Goal: Check status: Check status

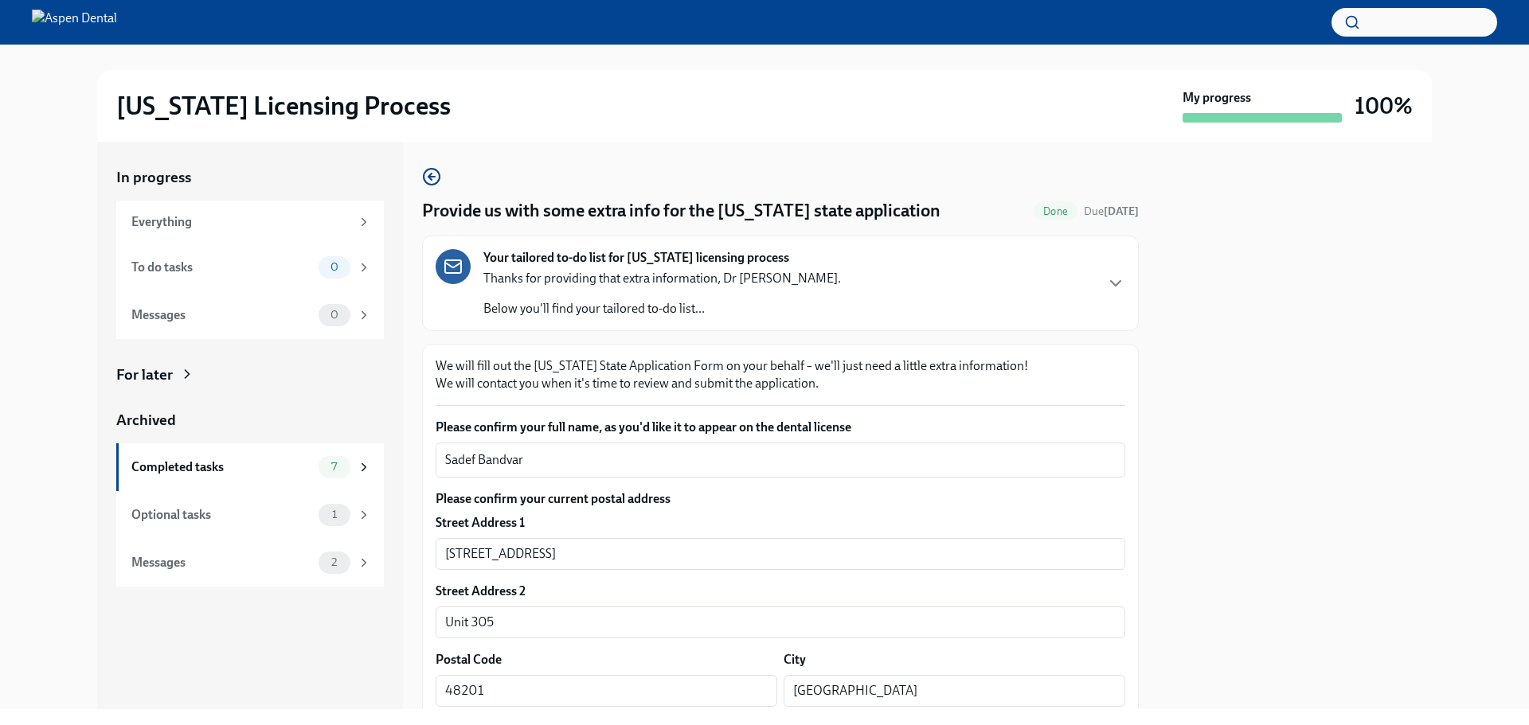
drag, startPoint x: 851, startPoint y: 186, endPoint x: 862, endPoint y: 30, distance: 156.5
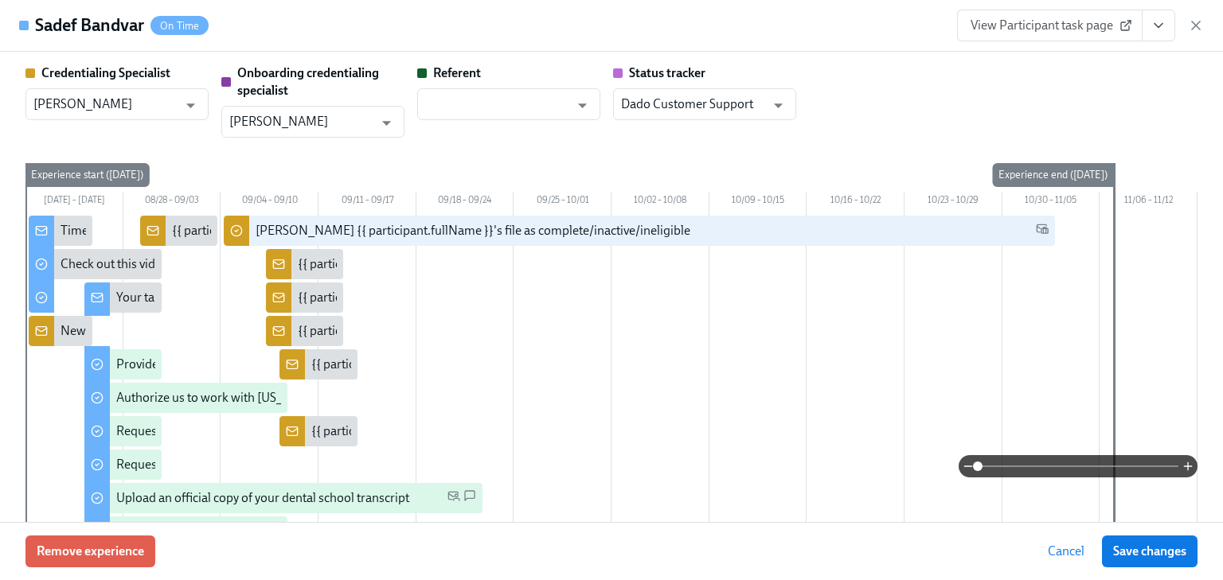
scroll to position [1401, 0]
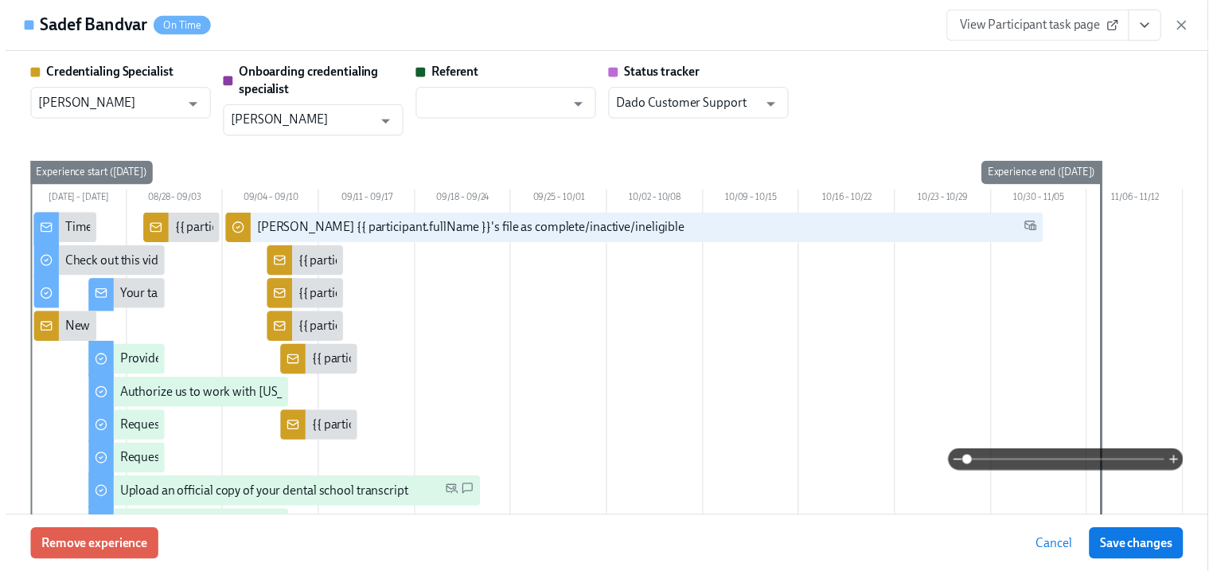
scroll to position [1401, 0]
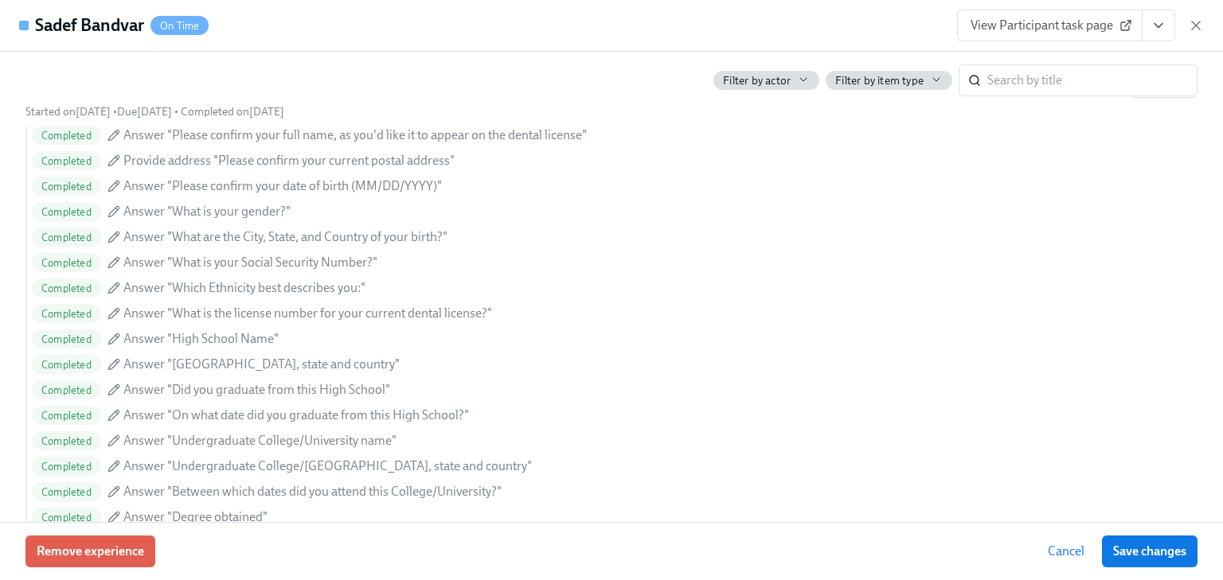
click at [1191, 16] on div "View Participant task page" at bounding box center [1080, 26] width 247 height 32
click at [1179, 31] on div "View Participant task page" at bounding box center [1080, 26] width 247 height 32
click at [1200, 23] on icon "button" at bounding box center [1196, 26] width 16 height 16
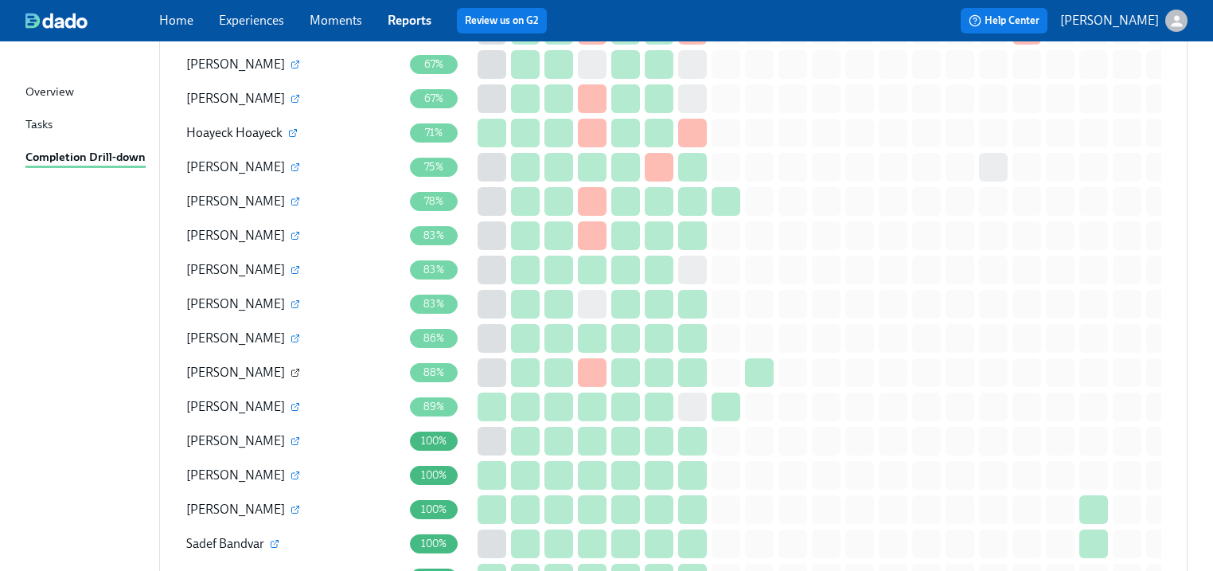
click at [295, 369] on icon "button" at bounding box center [297, 371] width 5 height 5
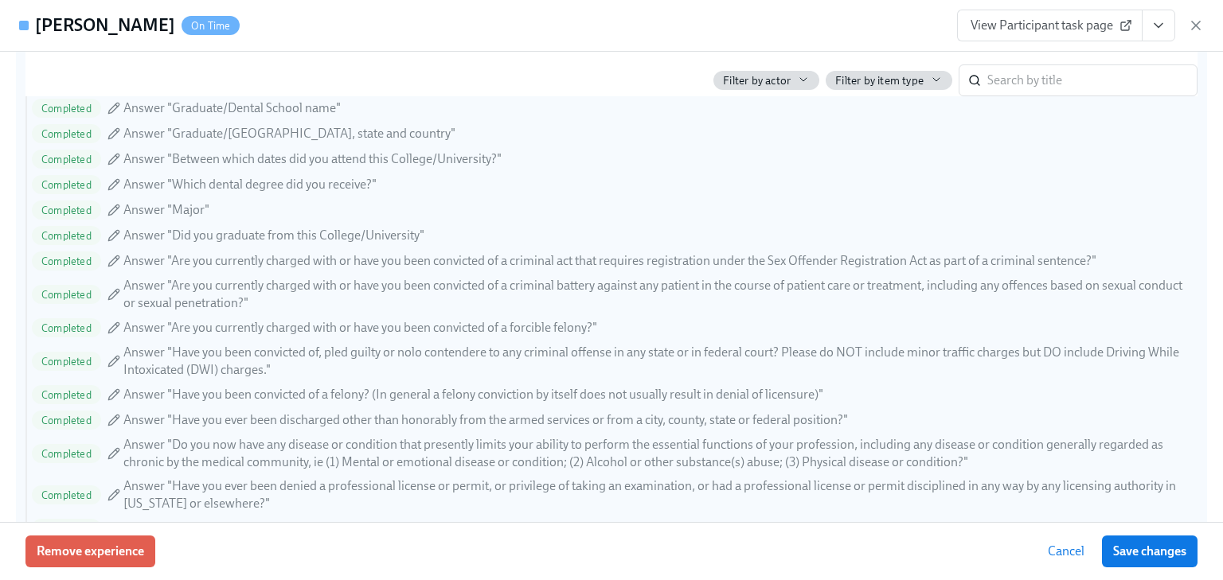
scroll to position [1720, 0]
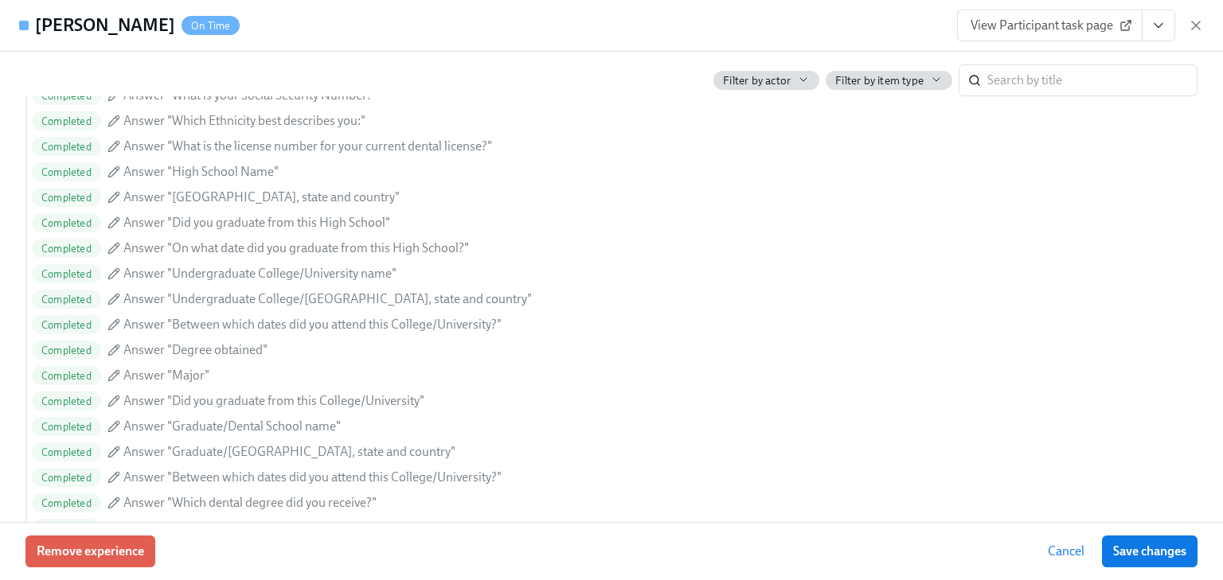
click at [1077, 25] on span "View Participant task page" at bounding box center [1050, 26] width 158 height 16
click at [992, 24] on span "View Participant task page" at bounding box center [1050, 26] width 158 height 16
click at [1032, 25] on span "View Participant task page" at bounding box center [1050, 26] width 158 height 16
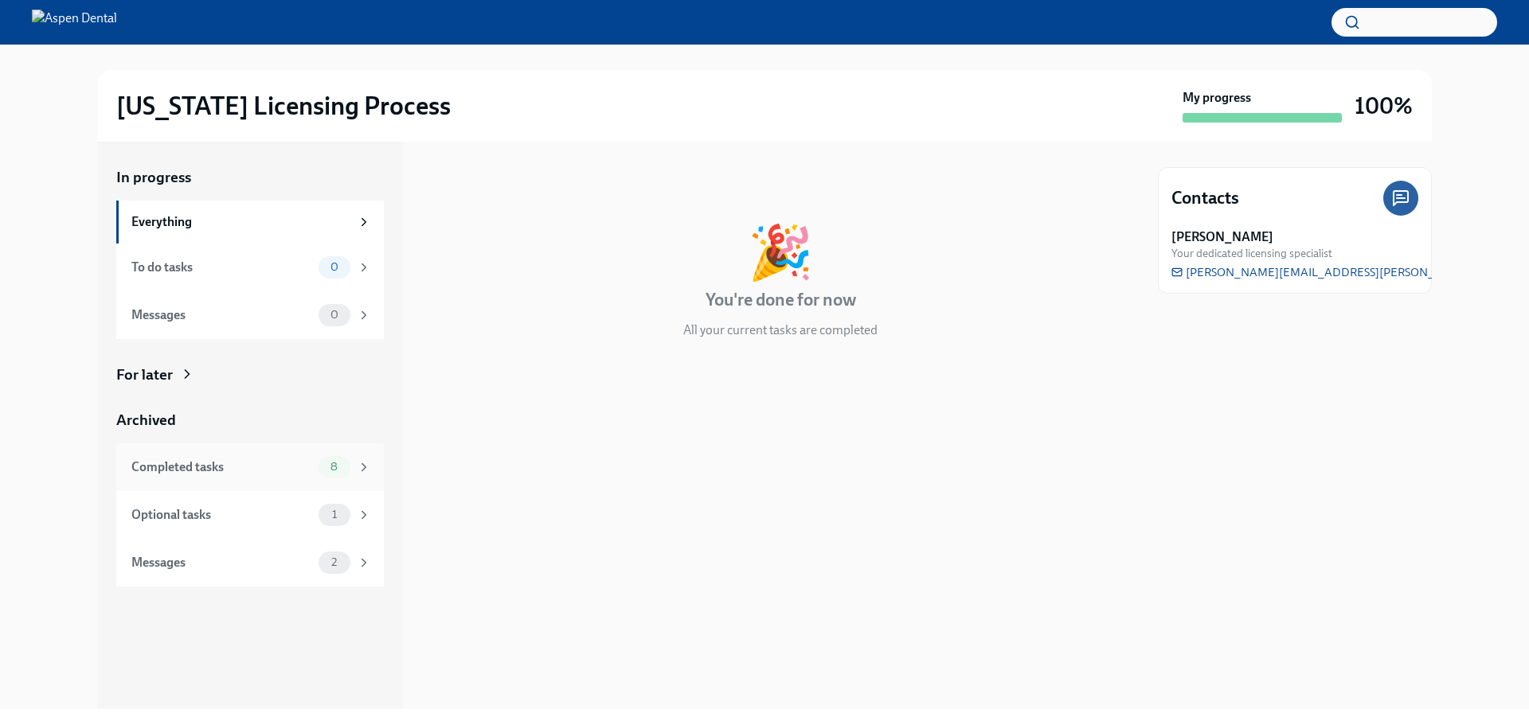
click at [174, 475] on div "Completed tasks" at bounding box center [221, 468] width 181 height 18
click at [189, 457] on div "Completed tasks 8" at bounding box center [251, 467] width 240 height 22
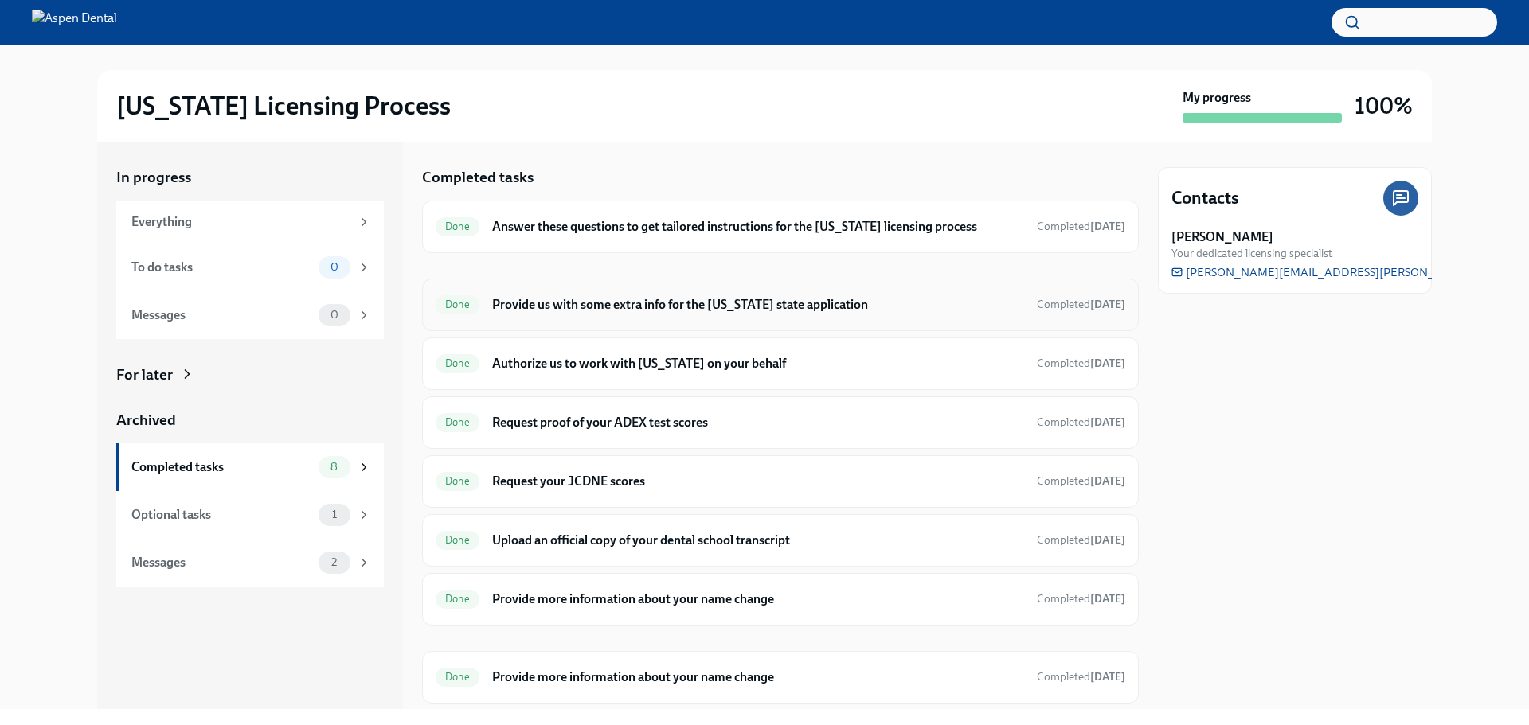
click at [567, 314] on div "Done Provide us with some extra info for the [US_STATE] state application Compl…" at bounding box center [781, 304] width 690 height 25
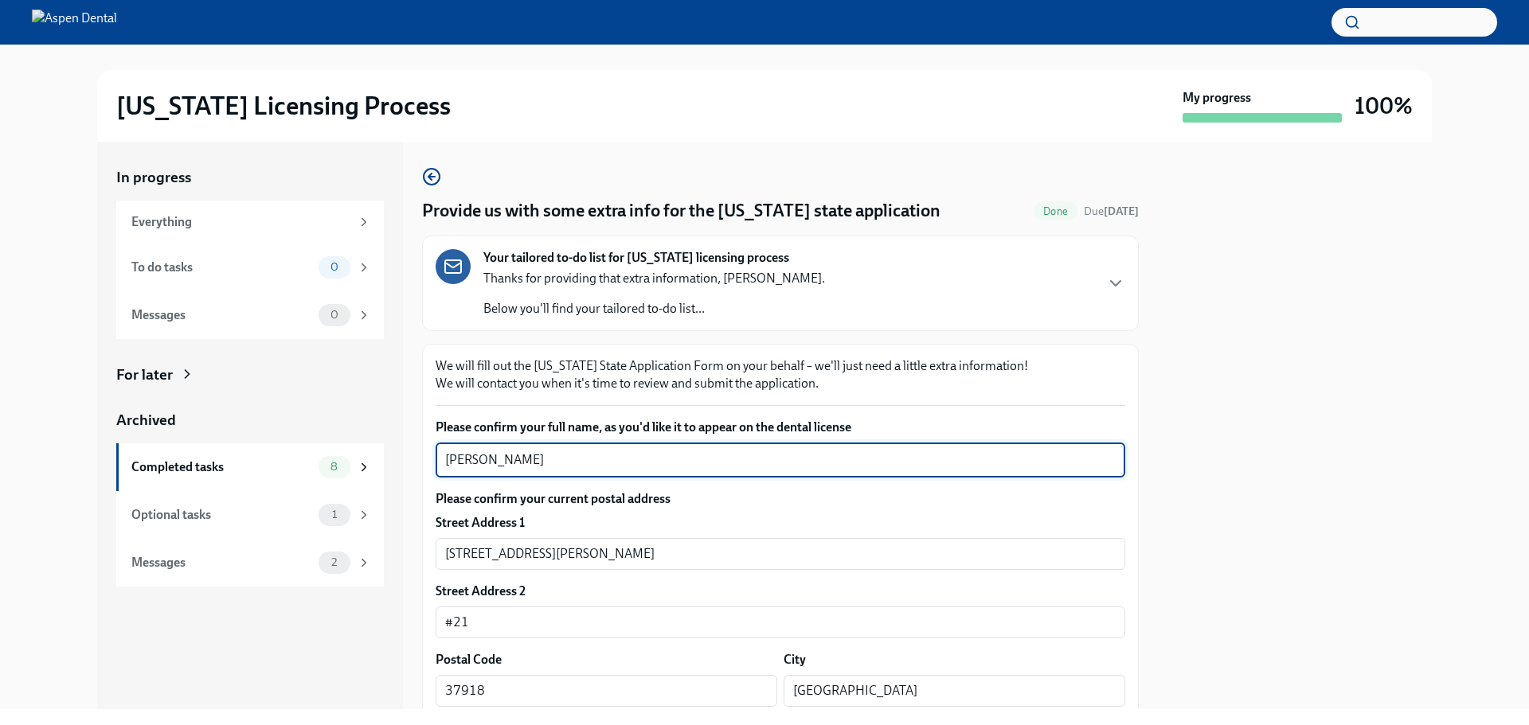
drag, startPoint x: 500, startPoint y: 449, endPoint x: 418, endPoint y: 449, distance: 82.0
click at [418, 449] on div "In progress Everything To do tasks 0 Messages 0 For later Archived Completed ta…" at bounding box center [764, 426] width 1335 height 568
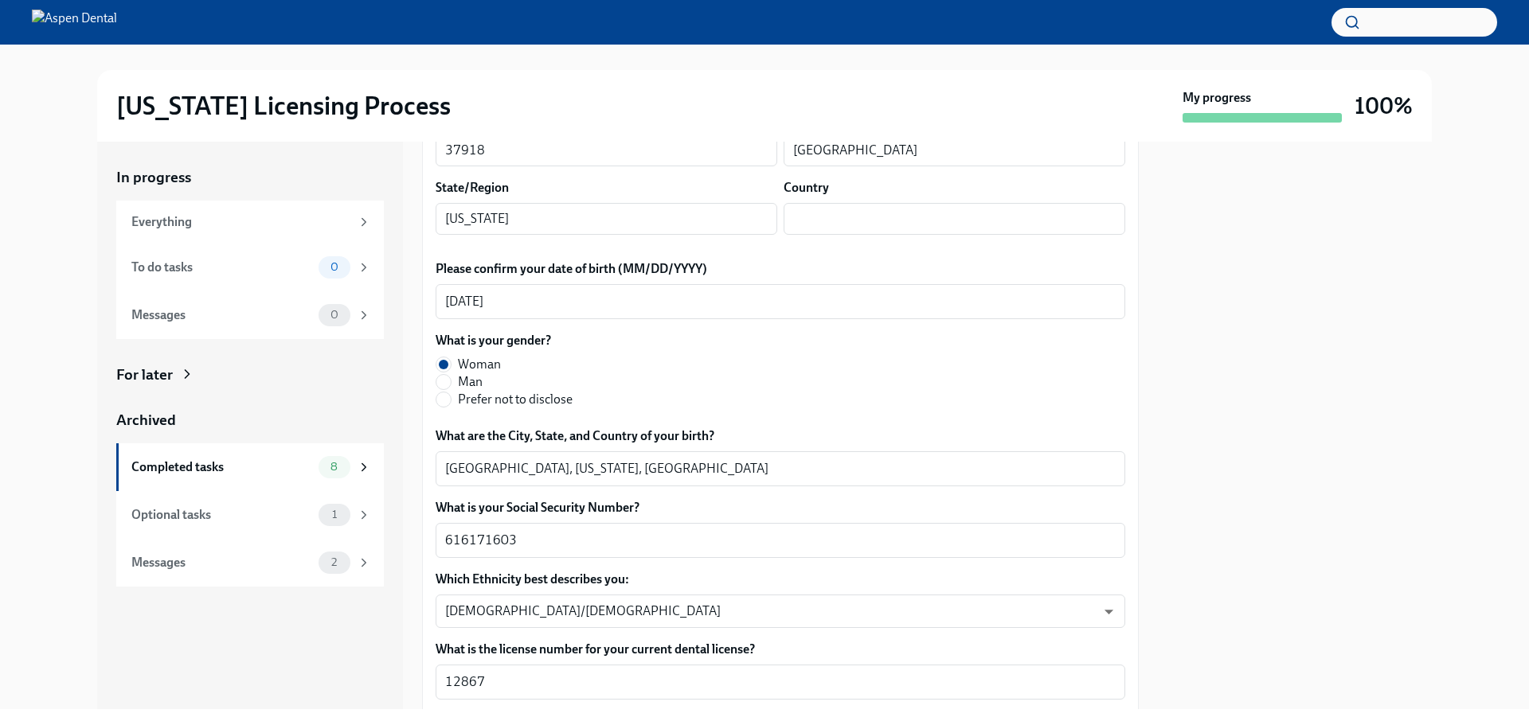
scroll to position [557, 0]
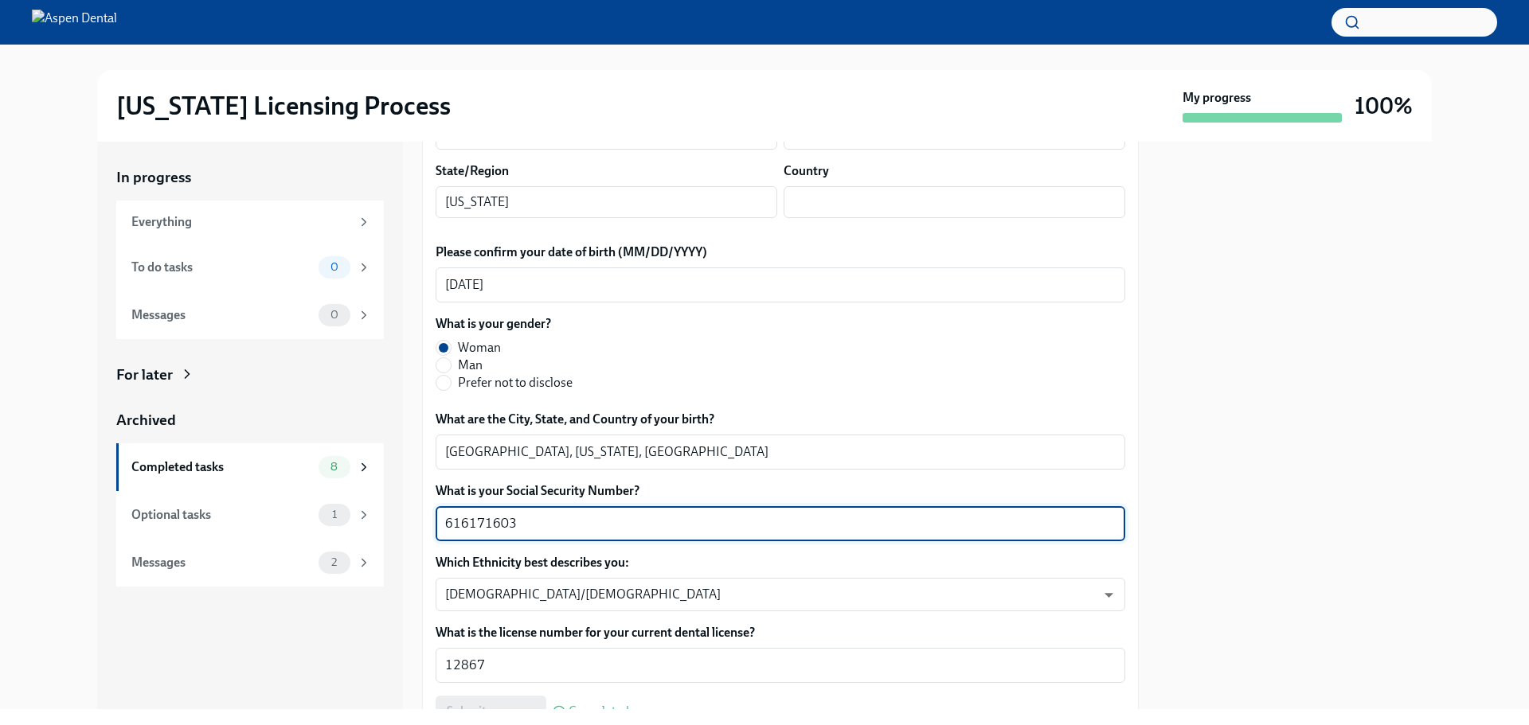
drag, startPoint x: 494, startPoint y: 522, endPoint x: 443, endPoint y: 521, distance: 51.8
click at [444, 520] on div "616171603 x ​" at bounding box center [781, 523] width 690 height 35
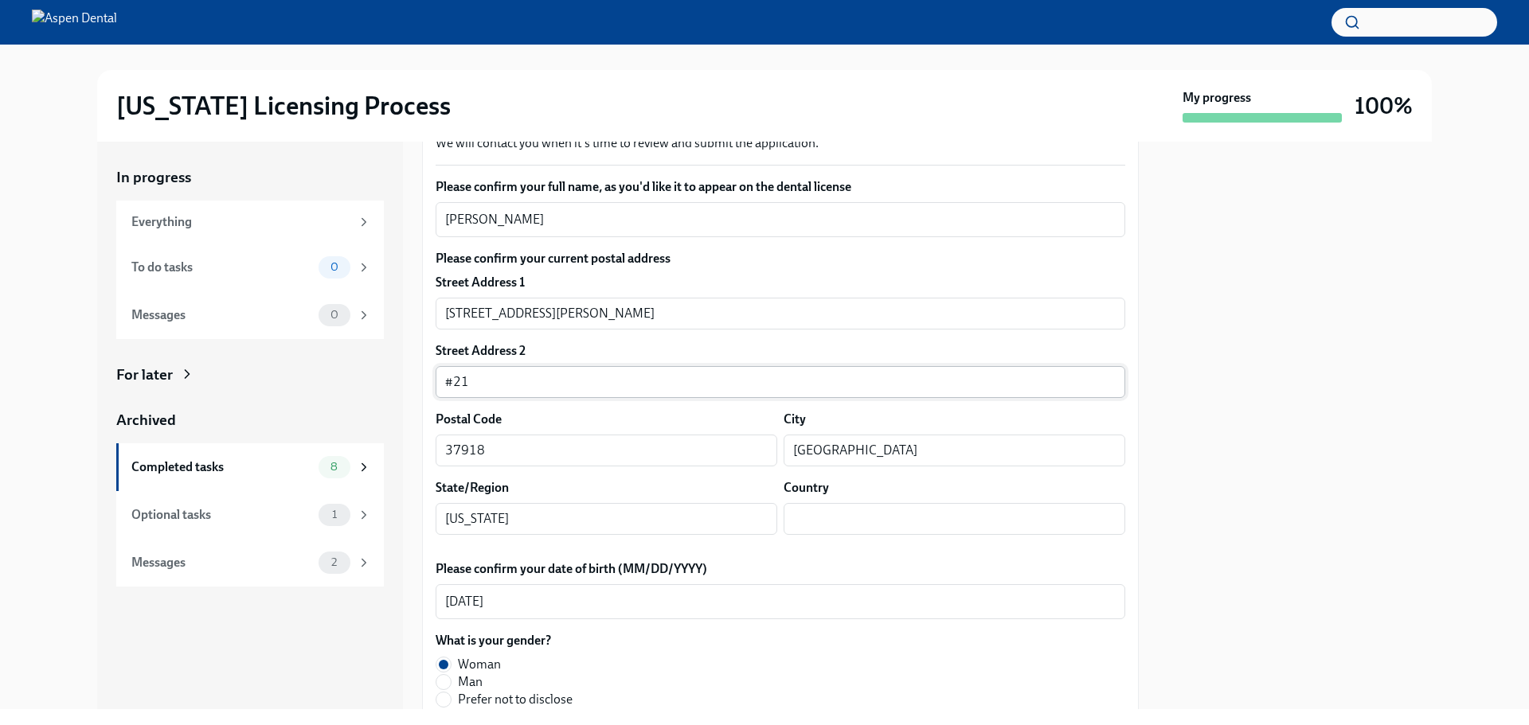
scroll to position [239, 0]
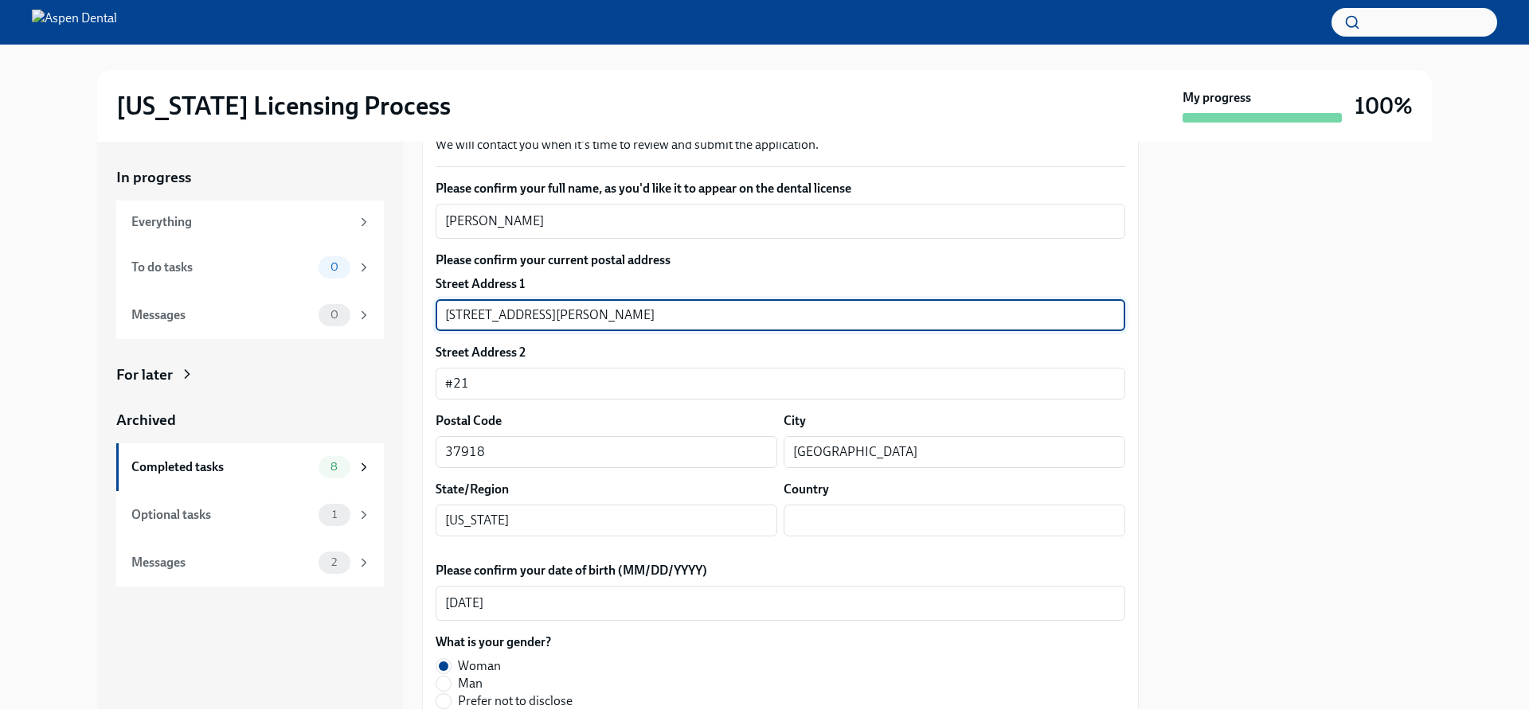
drag, startPoint x: 576, startPoint y: 309, endPoint x: 389, endPoint y: 293, distance: 187.8
click at [389, 293] on div "In progress Everything To do tasks 0 Messages 0 For later Archived Completed ta…" at bounding box center [764, 426] width 1335 height 568
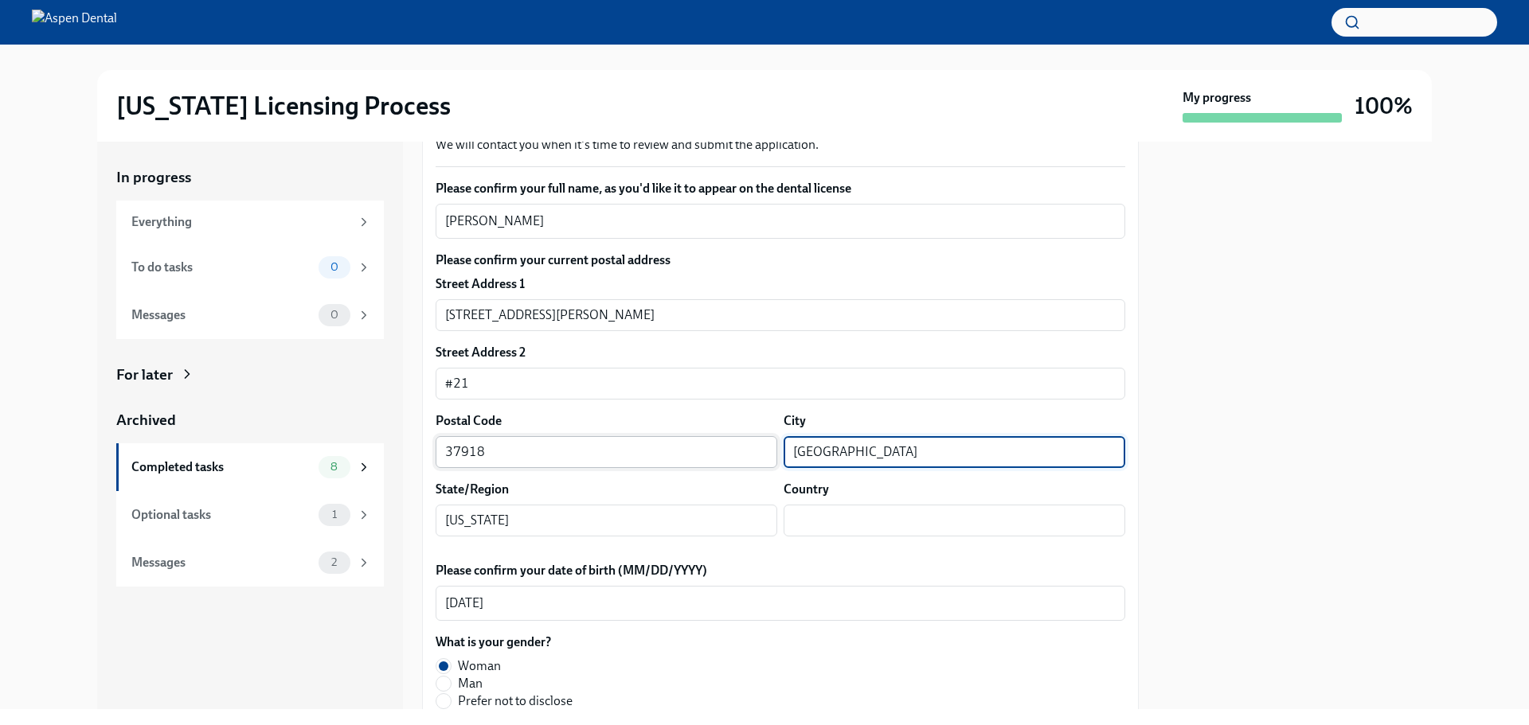
drag, startPoint x: 780, startPoint y: 446, endPoint x: 678, endPoint y: 451, distance: 101.2
click at [678, 451] on div "Postal Code 37918 ​ City [GEOGRAPHIC_DATA] ​" at bounding box center [781, 440] width 690 height 56
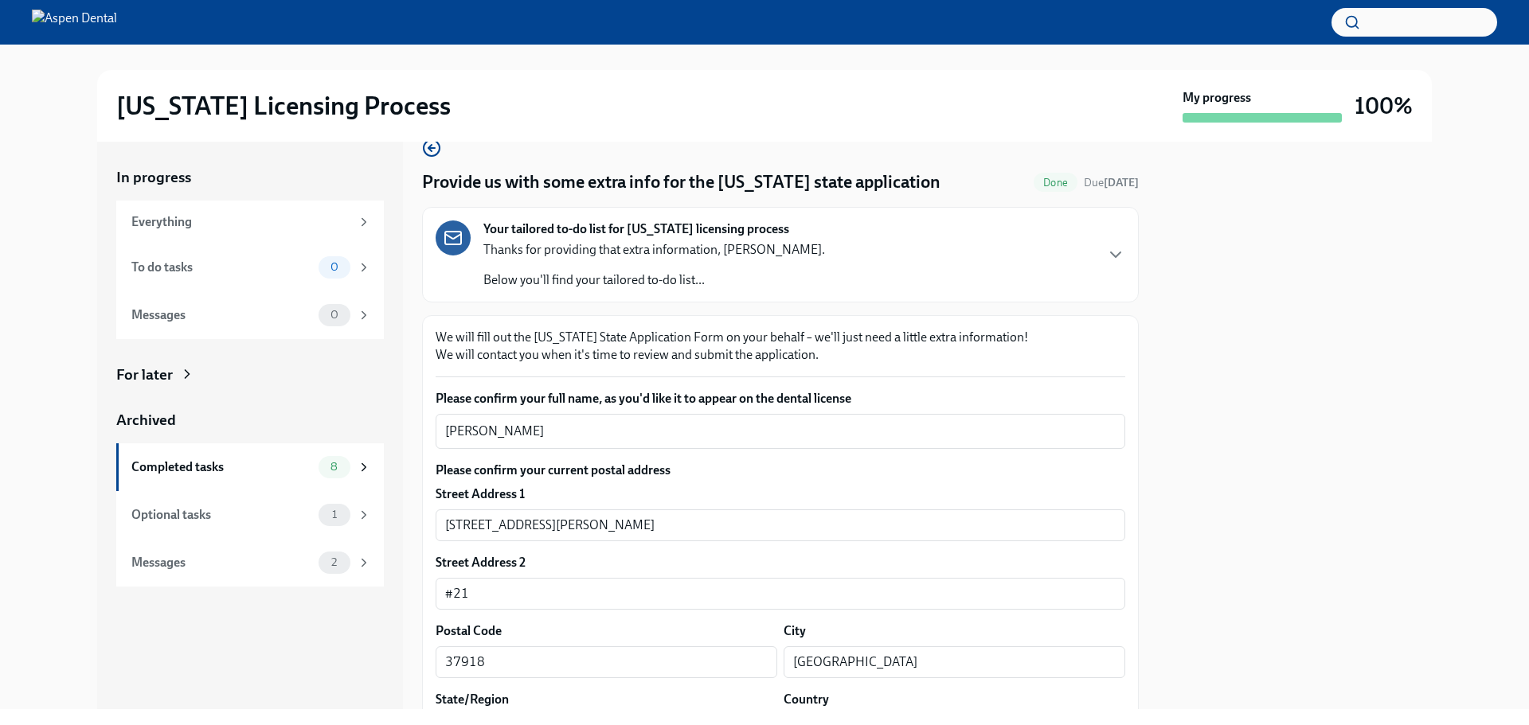
scroll to position [0, 0]
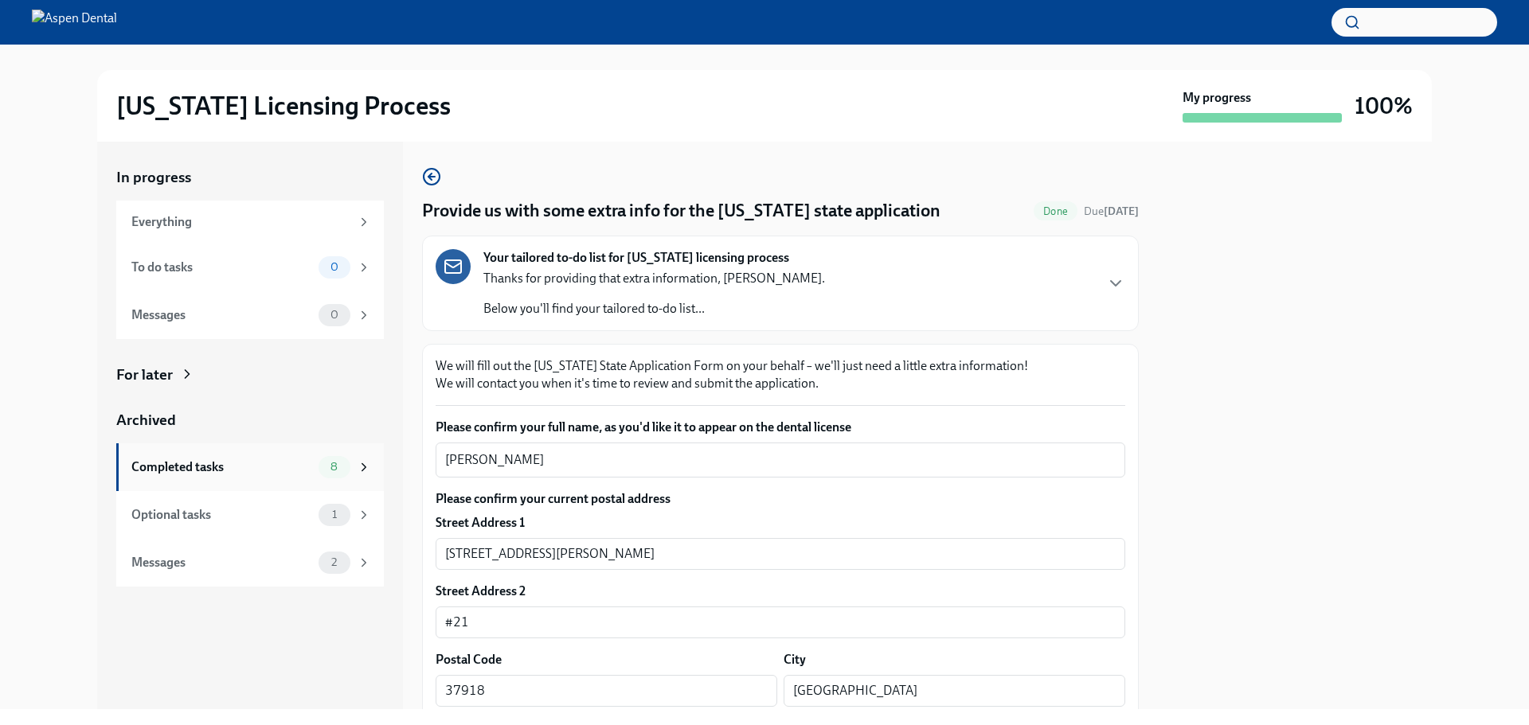
click at [169, 466] on div "Completed tasks" at bounding box center [221, 468] width 181 height 18
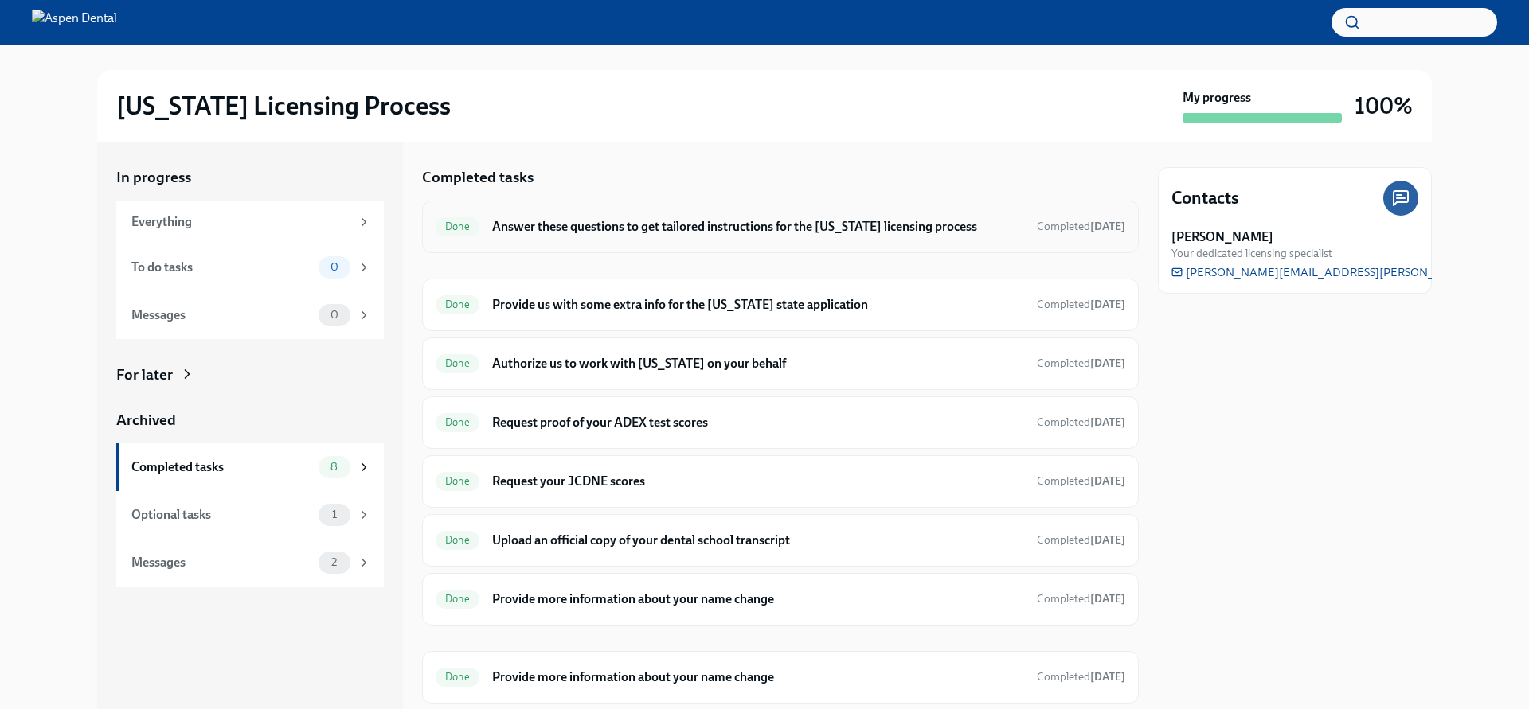
click at [576, 231] on h6 "Answer these questions to get tailored instructions for the [US_STATE] licensin…" at bounding box center [758, 227] width 532 height 18
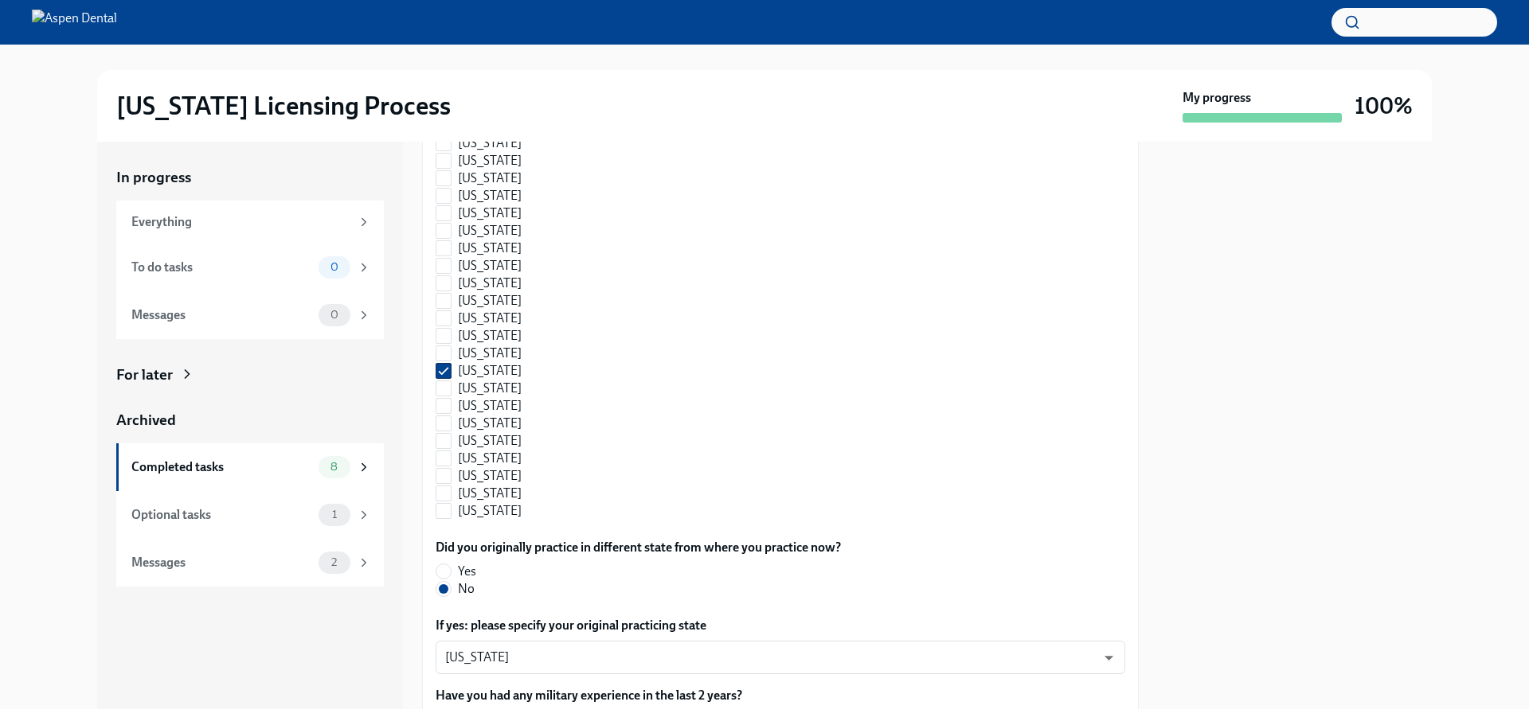
scroll to position [1672, 0]
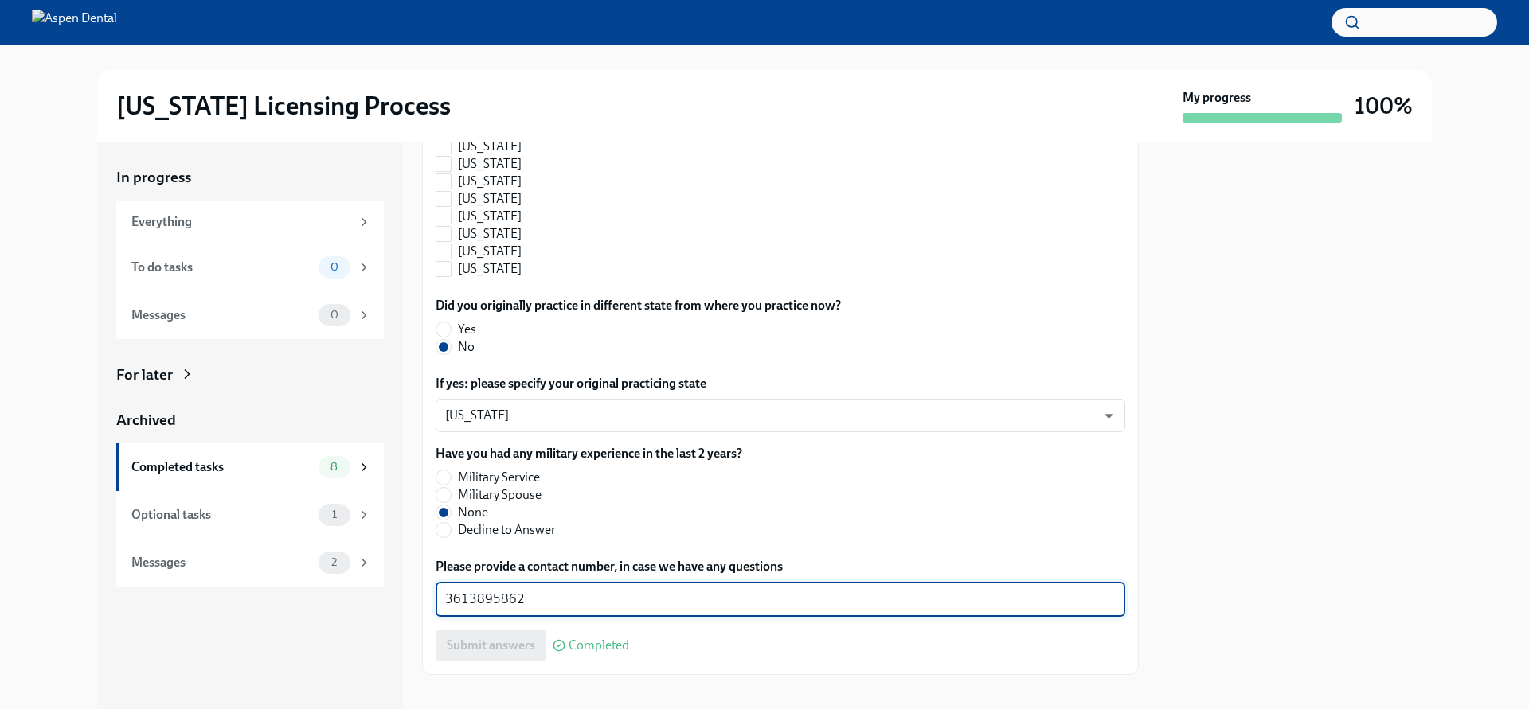
drag, startPoint x: 544, startPoint y: 597, endPoint x: 368, endPoint y: 596, distance: 176.0
click at [369, 596] on div "In progress Everything To do tasks 0 Messages 0 For later Archived Completed ta…" at bounding box center [764, 426] width 1335 height 568
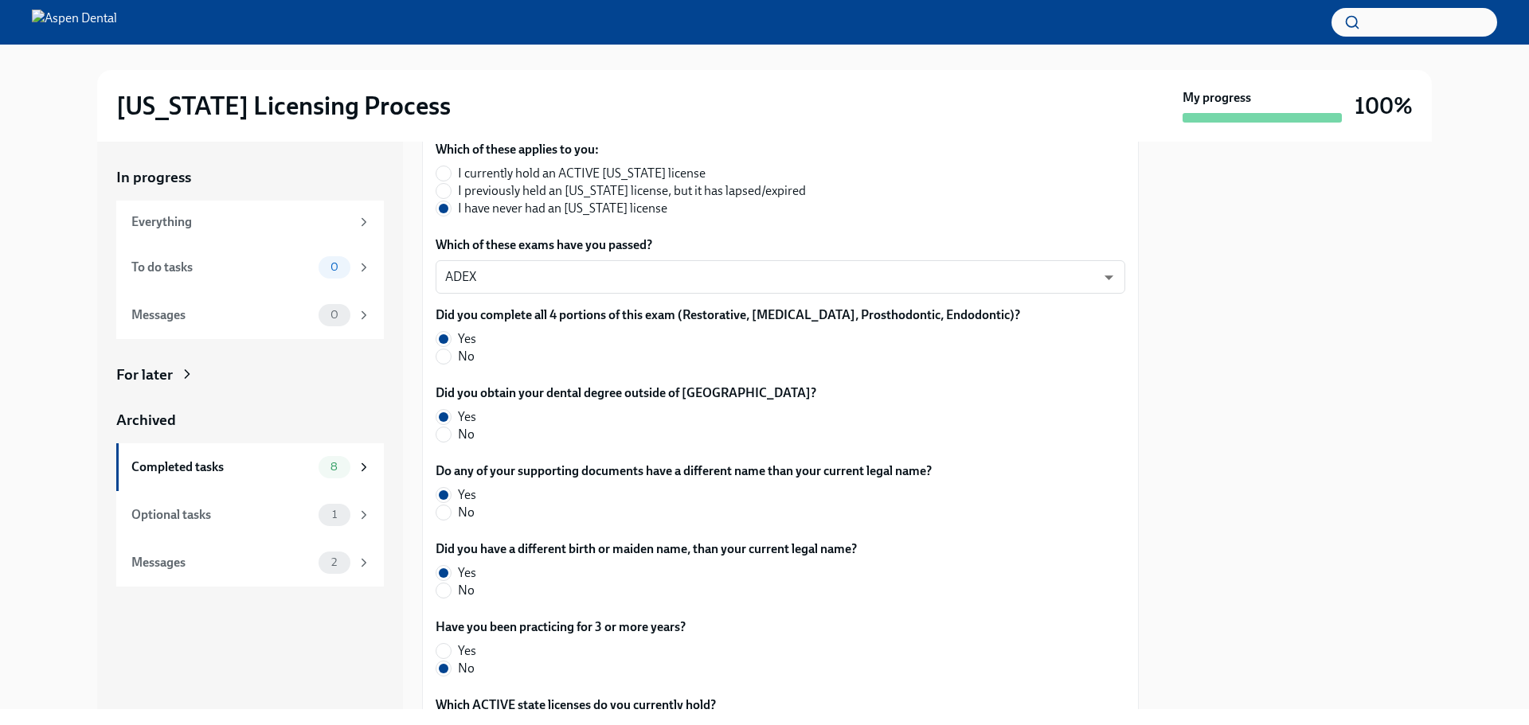
scroll to position [0, 0]
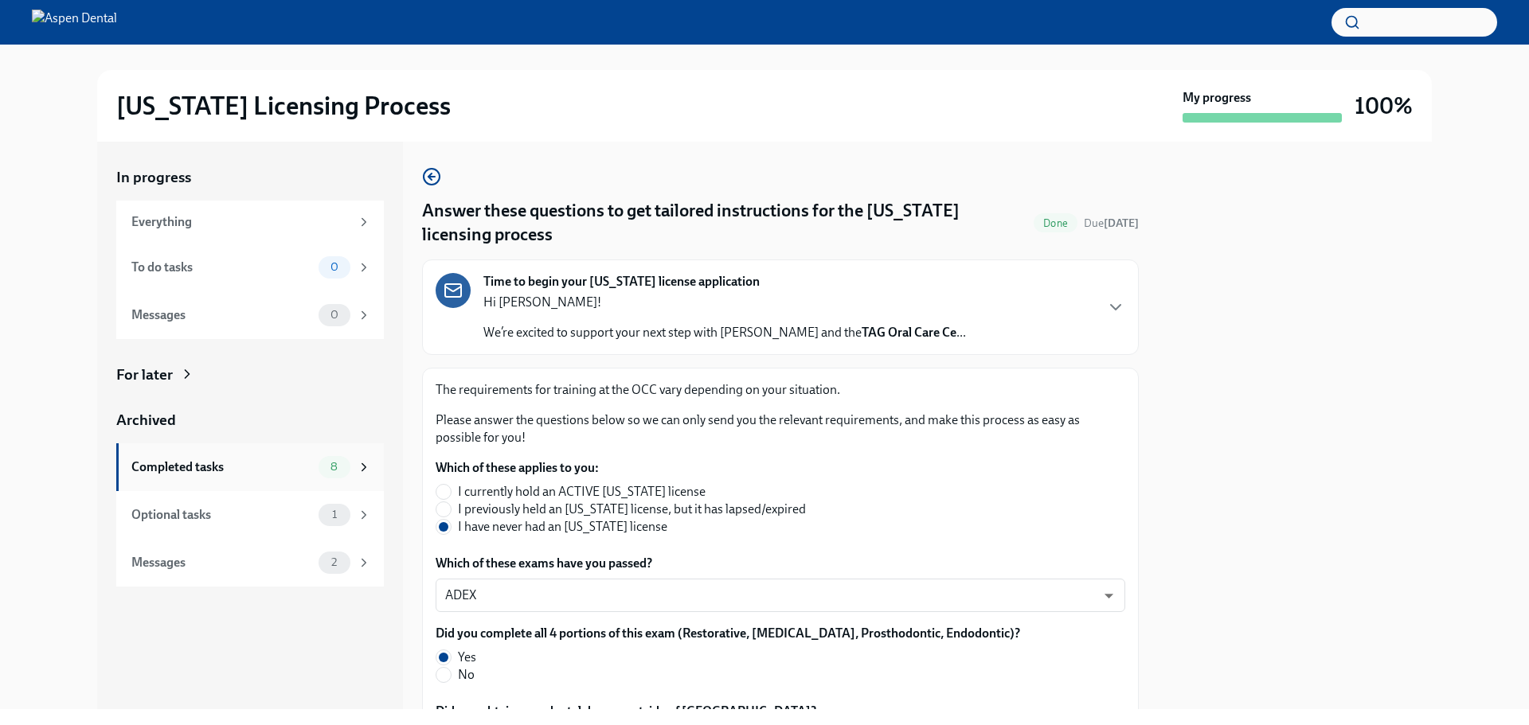
click at [209, 467] on div "Completed tasks" at bounding box center [221, 468] width 181 height 18
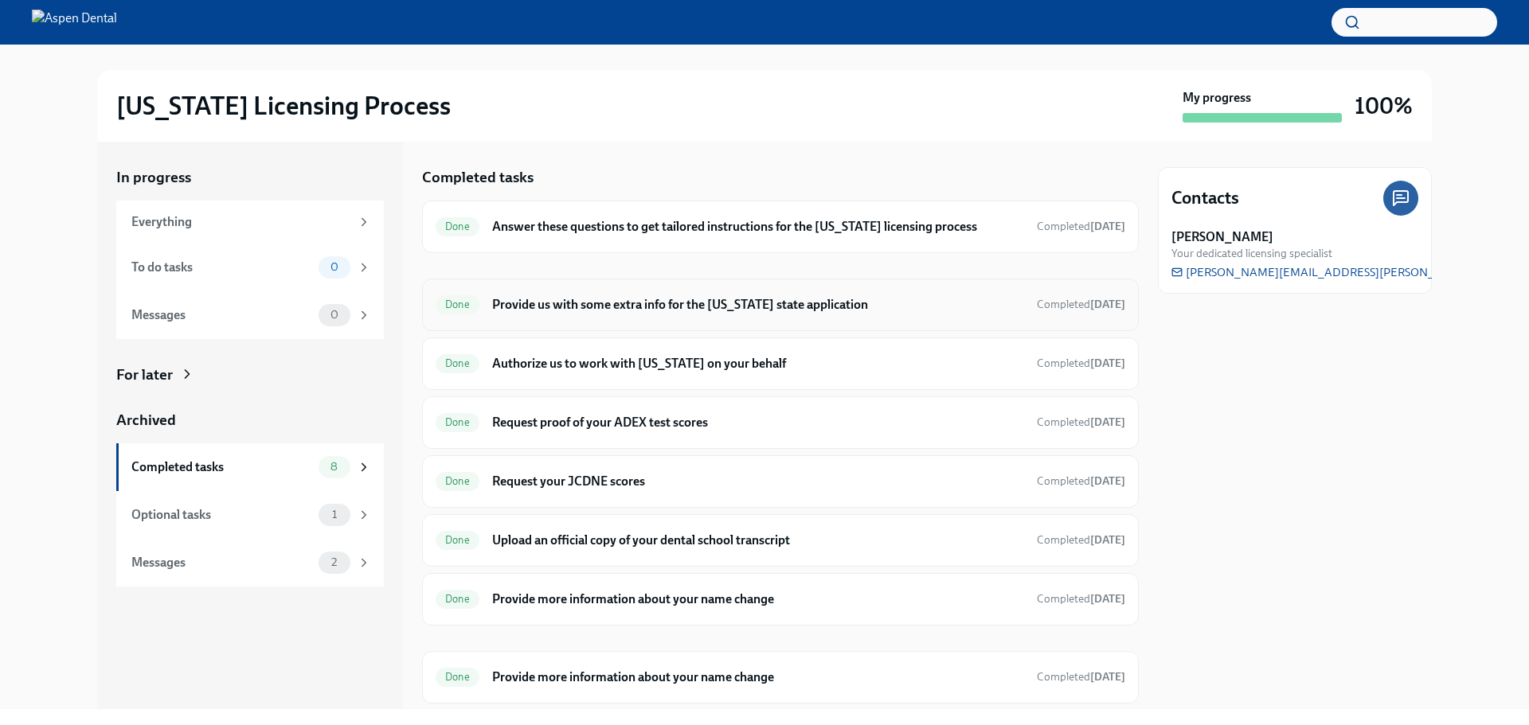
click at [611, 311] on h6 "Provide us with some extra info for the [US_STATE] state application" at bounding box center [758, 305] width 532 height 18
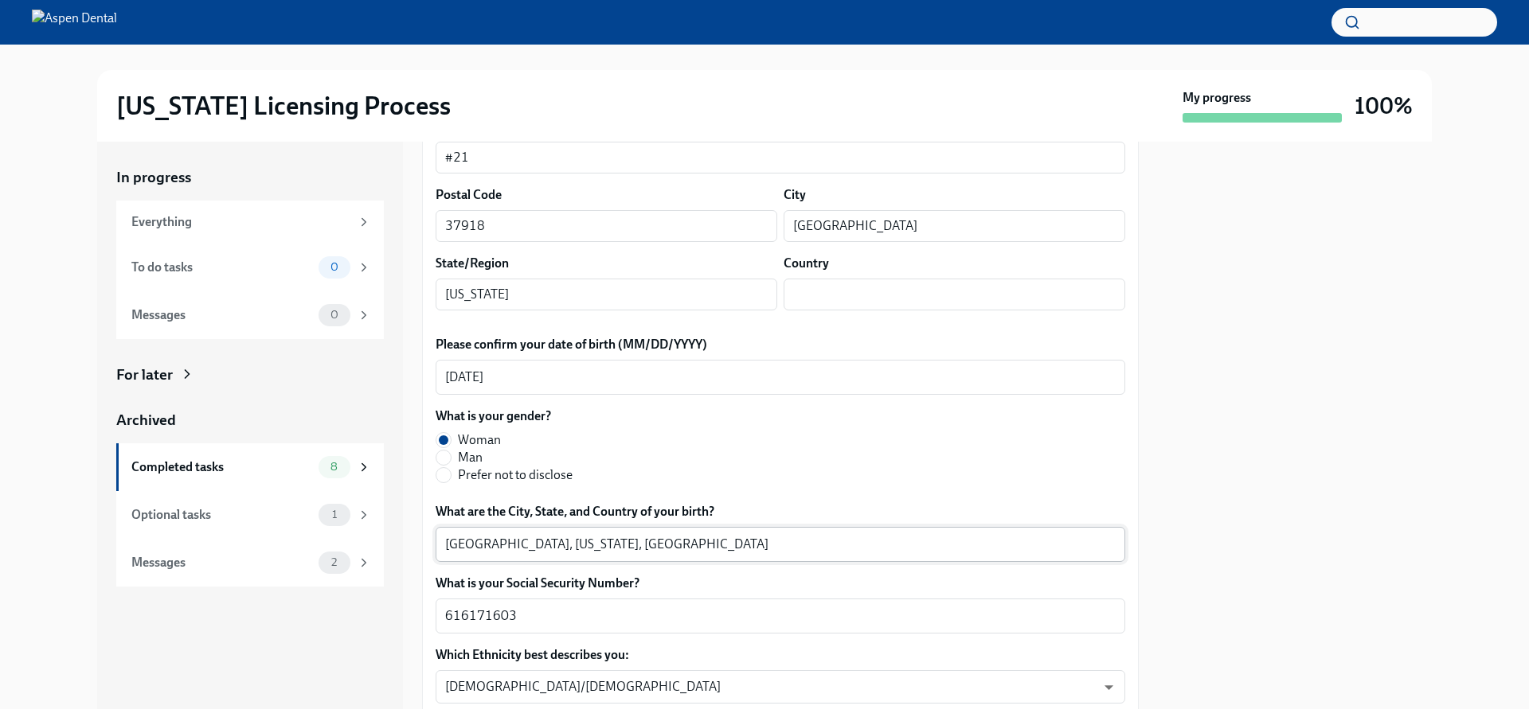
scroll to position [478, 0]
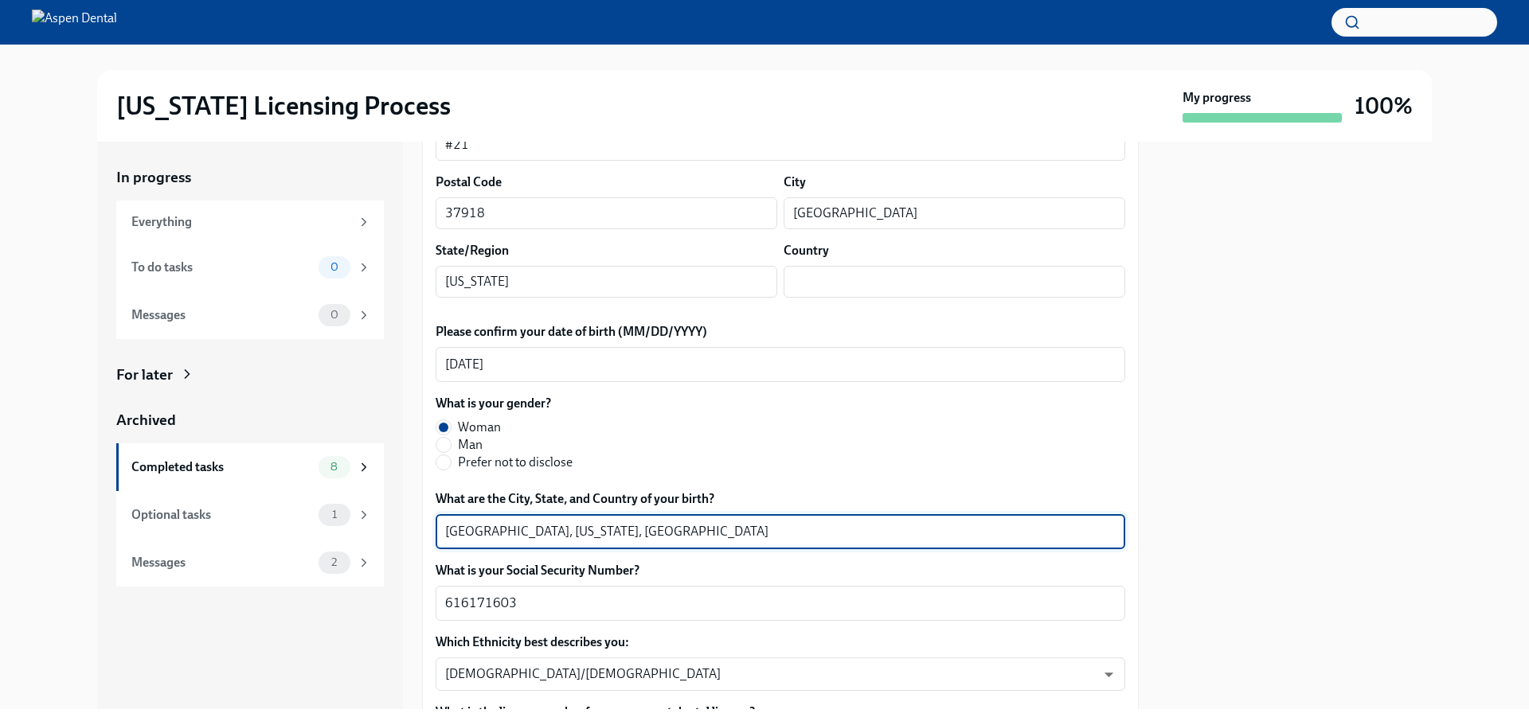
drag, startPoint x: 459, startPoint y: 532, endPoint x: 429, endPoint y: 532, distance: 30.3
click at [444, 530] on div "[GEOGRAPHIC_DATA], [US_STATE], [GEOGRAPHIC_DATA] x ​" at bounding box center [781, 531] width 690 height 35
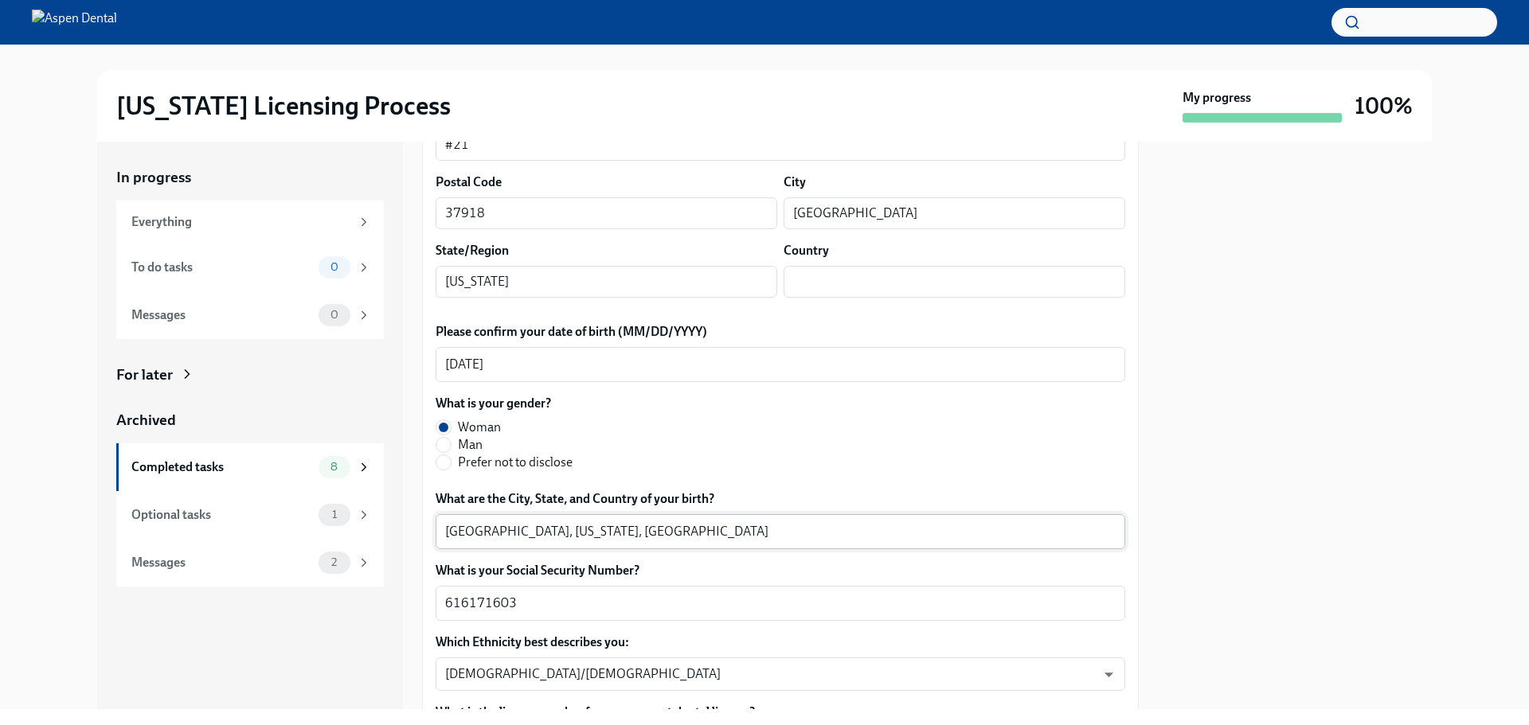
drag, startPoint x: 444, startPoint y: 530, endPoint x: 470, endPoint y: 533, distance: 25.6
click at [470, 533] on div "[GEOGRAPHIC_DATA], [US_STATE], [GEOGRAPHIC_DATA] x ​" at bounding box center [781, 531] width 690 height 35
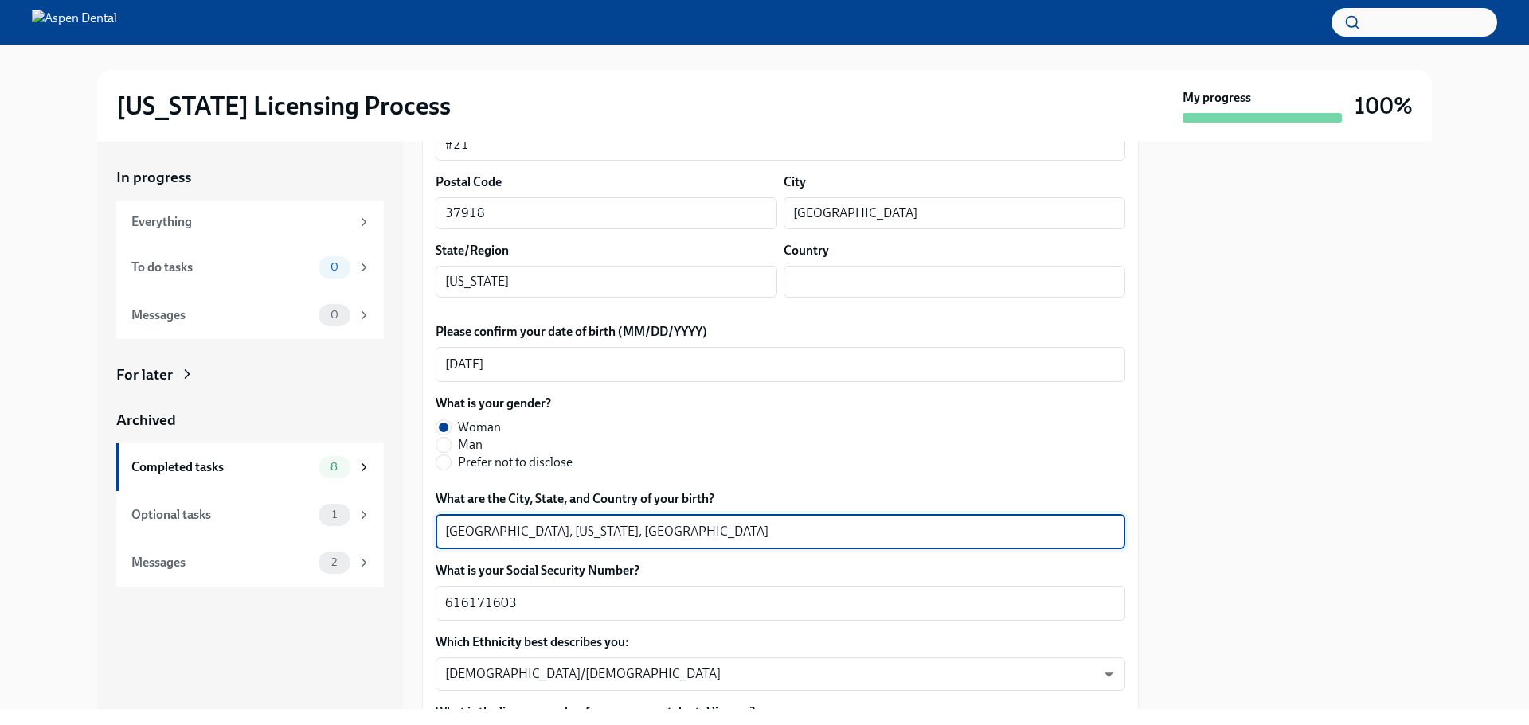
drag, startPoint x: 501, startPoint y: 529, endPoint x: 414, endPoint y: 532, distance: 86.8
click at [414, 532] on div "In progress Everything To do tasks 0 Messages 0 For later Archived Completed ta…" at bounding box center [764, 426] width 1335 height 568
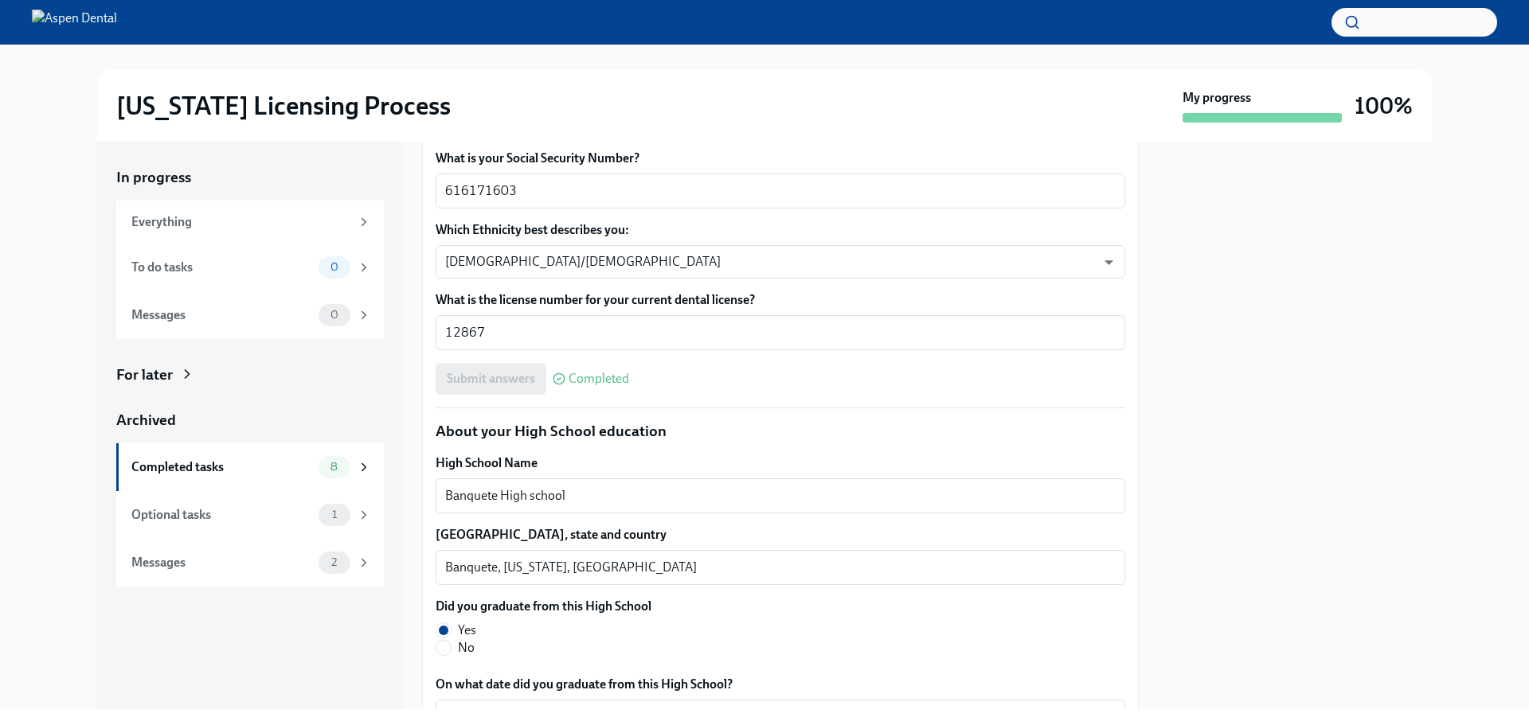
scroll to position [1035, 0]
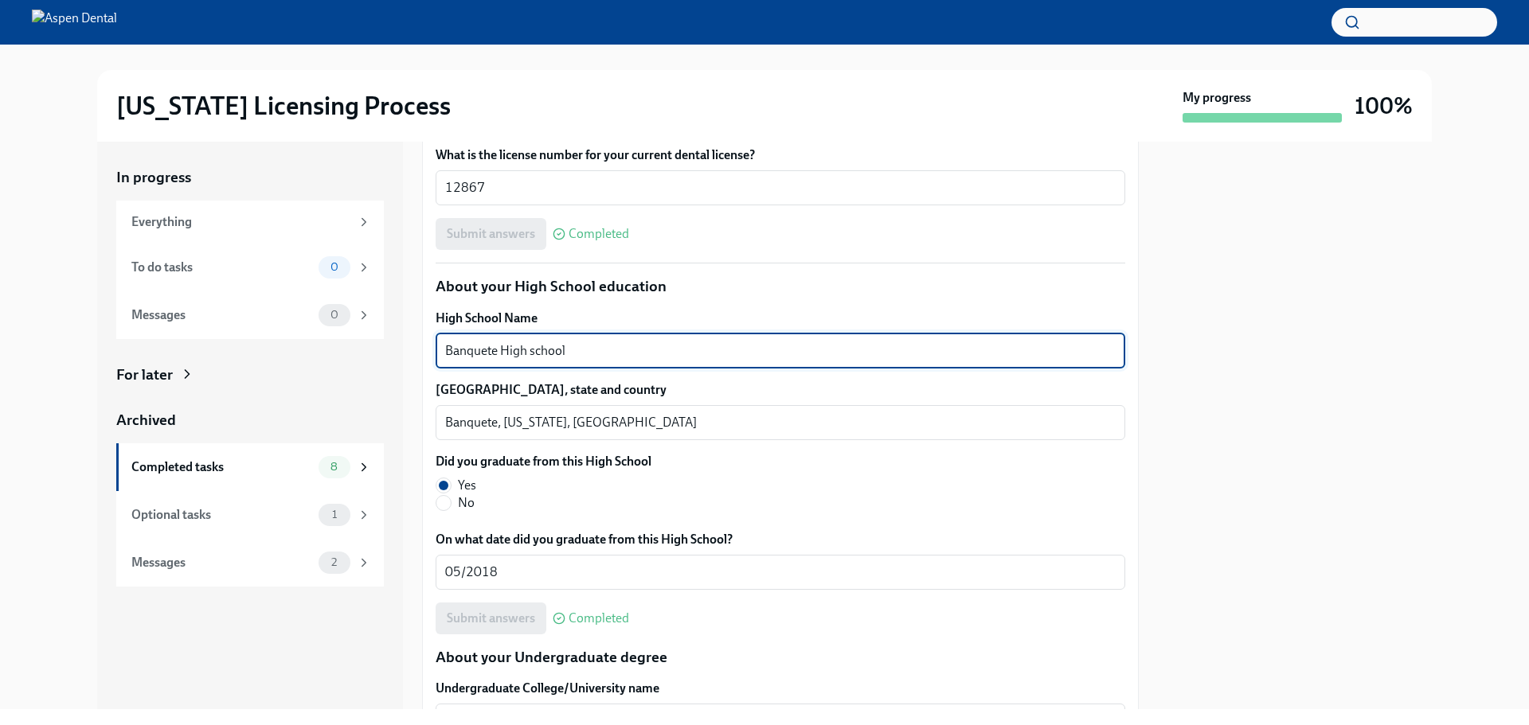
drag, startPoint x: 588, startPoint y: 354, endPoint x: 442, endPoint y: 352, distance: 145.7
click at [442, 352] on div "Banquete High school x ​" at bounding box center [781, 351] width 690 height 35
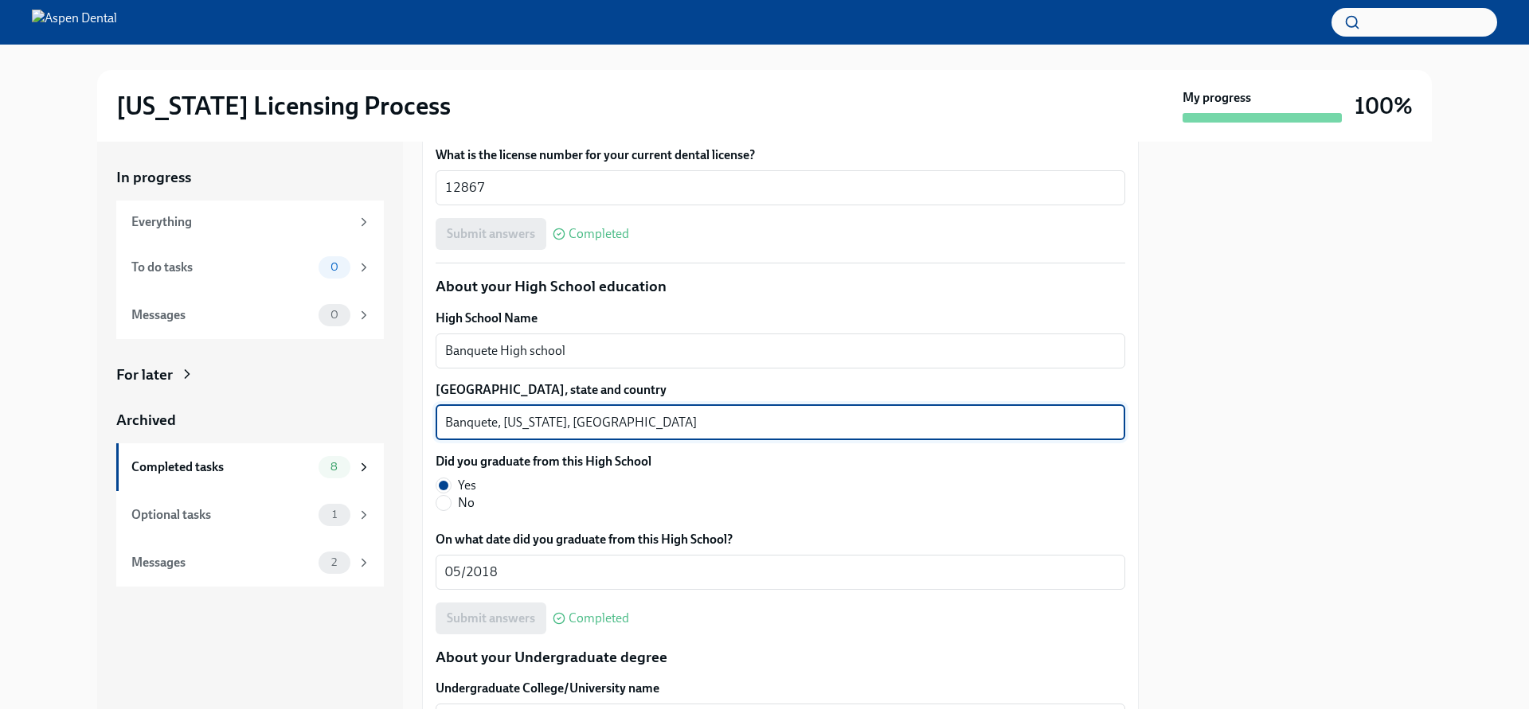
drag, startPoint x: 499, startPoint y: 421, endPoint x: 412, endPoint y: 424, distance: 87.6
click at [412, 424] on div "In progress Everything To do tasks 0 Messages 0 For later Archived Completed ta…" at bounding box center [764, 426] width 1335 height 568
drag, startPoint x: 471, startPoint y: 418, endPoint x: 447, endPoint y: 419, distance: 23.9
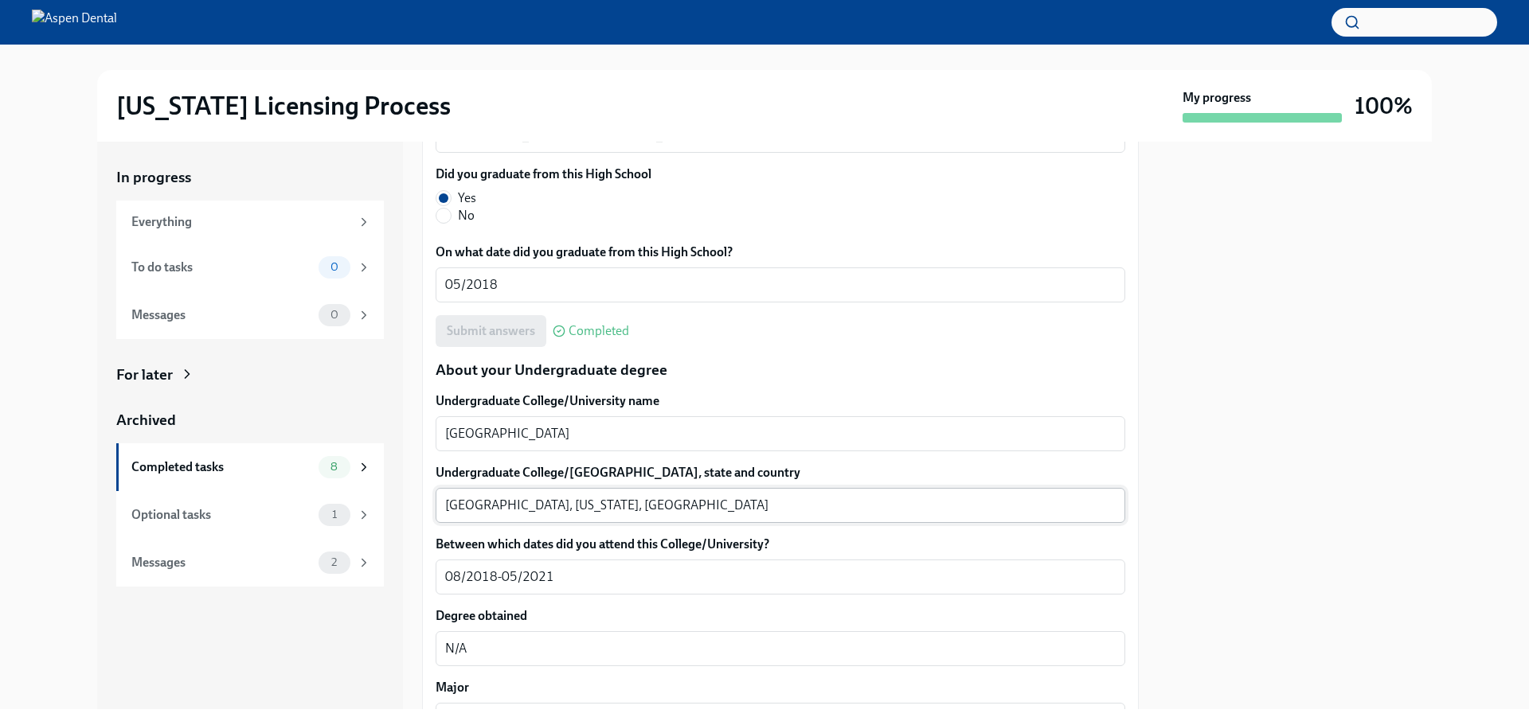
scroll to position [1354, 0]
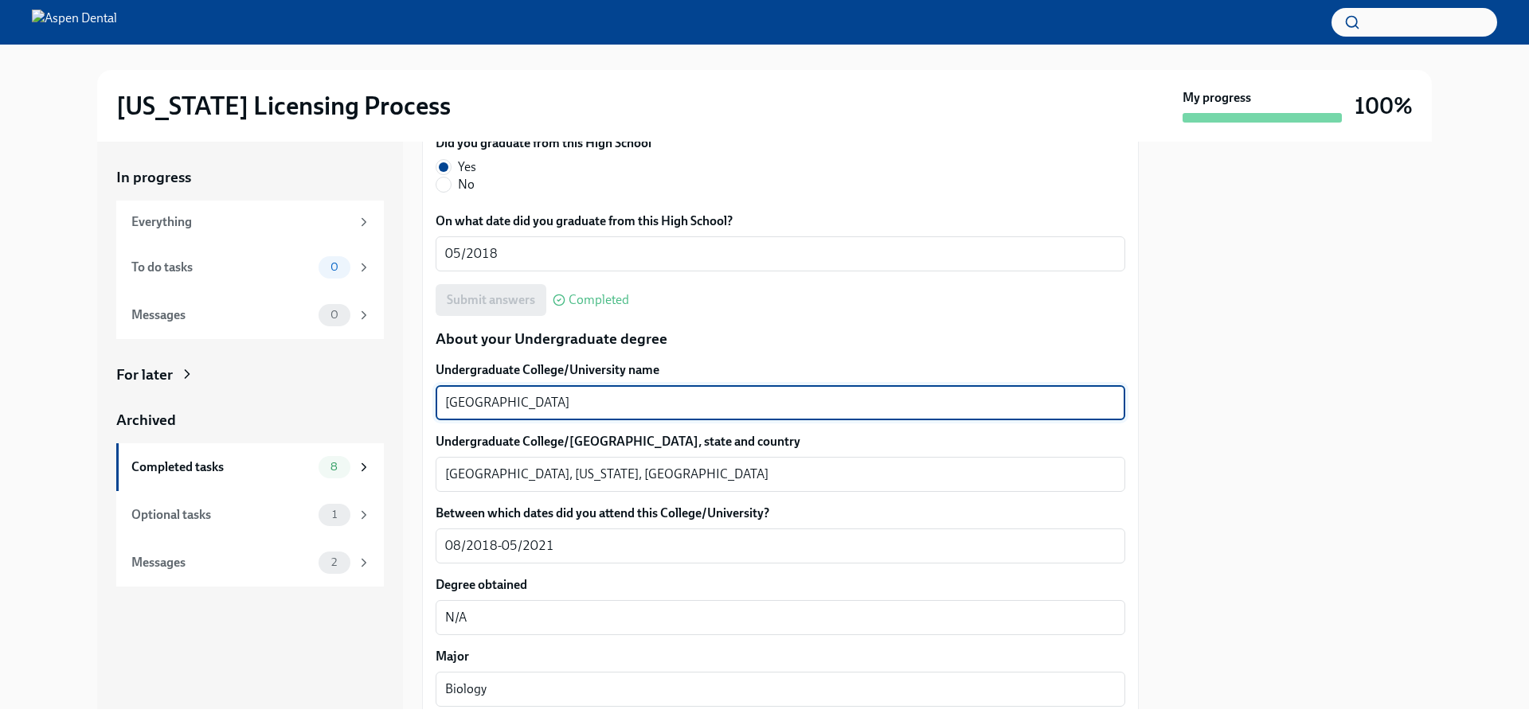
drag, startPoint x: 574, startPoint y: 409, endPoint x: 376, endPoint y: 399, distance: 198.5
click at [376, 399] on div "In progress Everything To do tasks 0 Messages 0 For later Archived Completed ta…" at bounding box center [764, 426] width 1335 height 568
type textarea "[GEOGRAPHIC_DATA]"
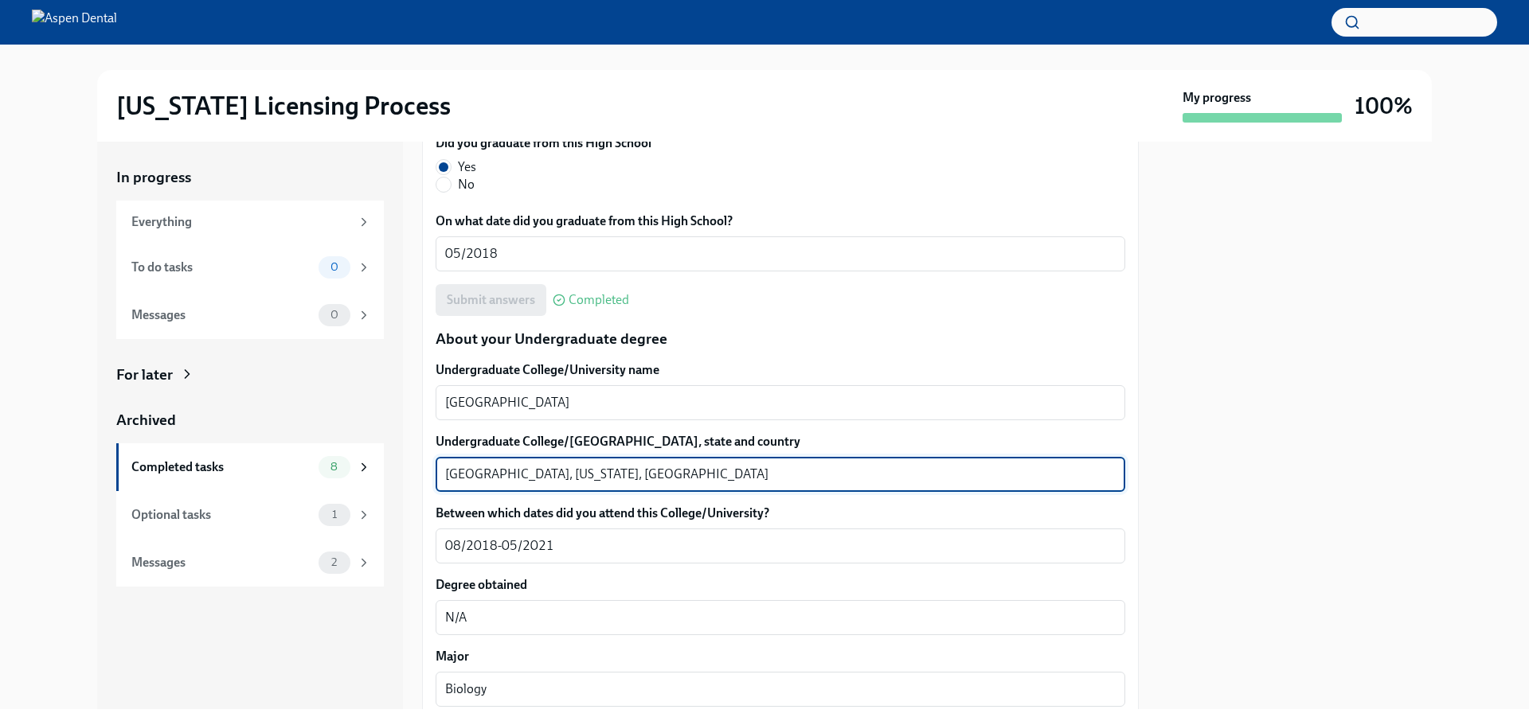
drag, startPoint x: 512, startPoint y: 469, endPoint x: 417, endPoint y: 479, distance: 95.3
click at [417, 479] on div "In progress Everything To do tasks 0 Messages 0 For later Archived Completed ta…" at bounding box center [764, 426] width 1335 height 568
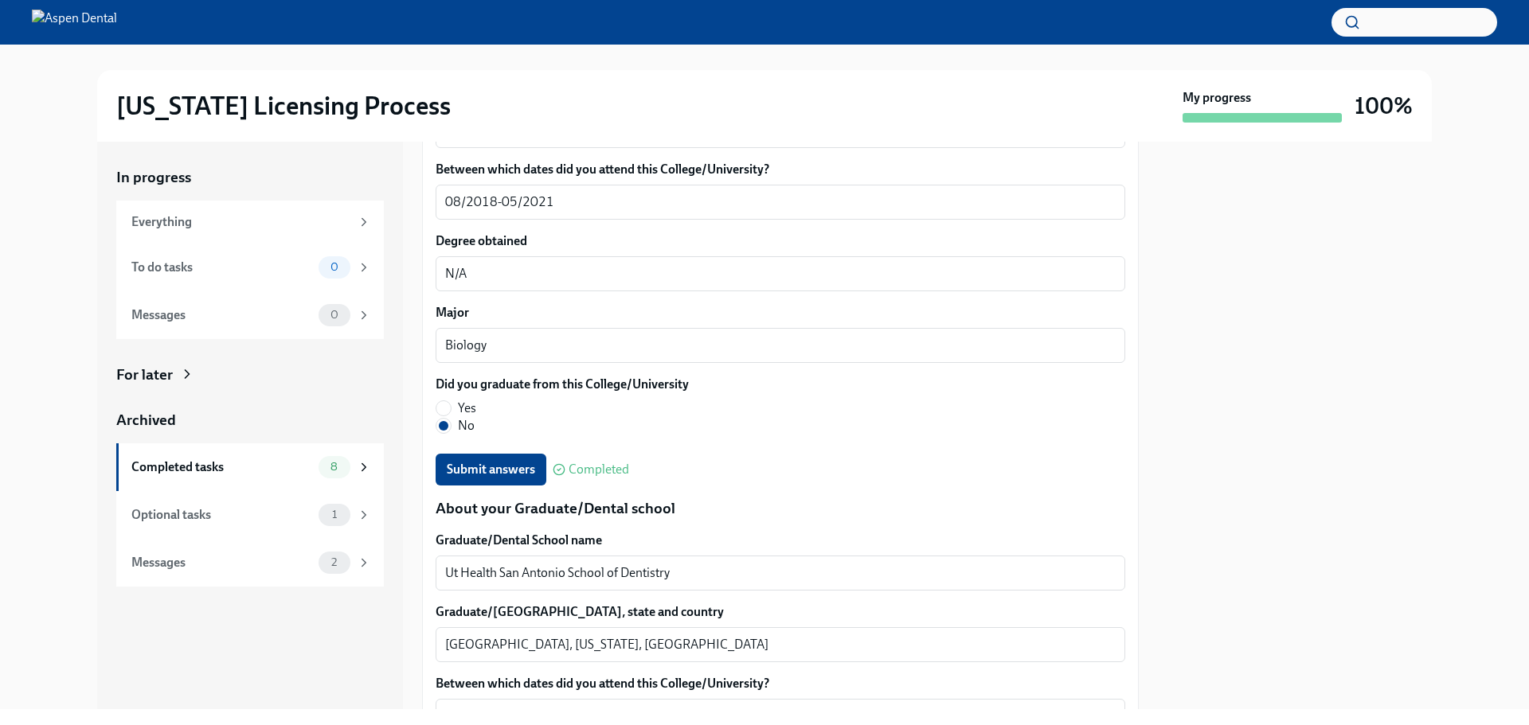
scroll to position [1991, 0]
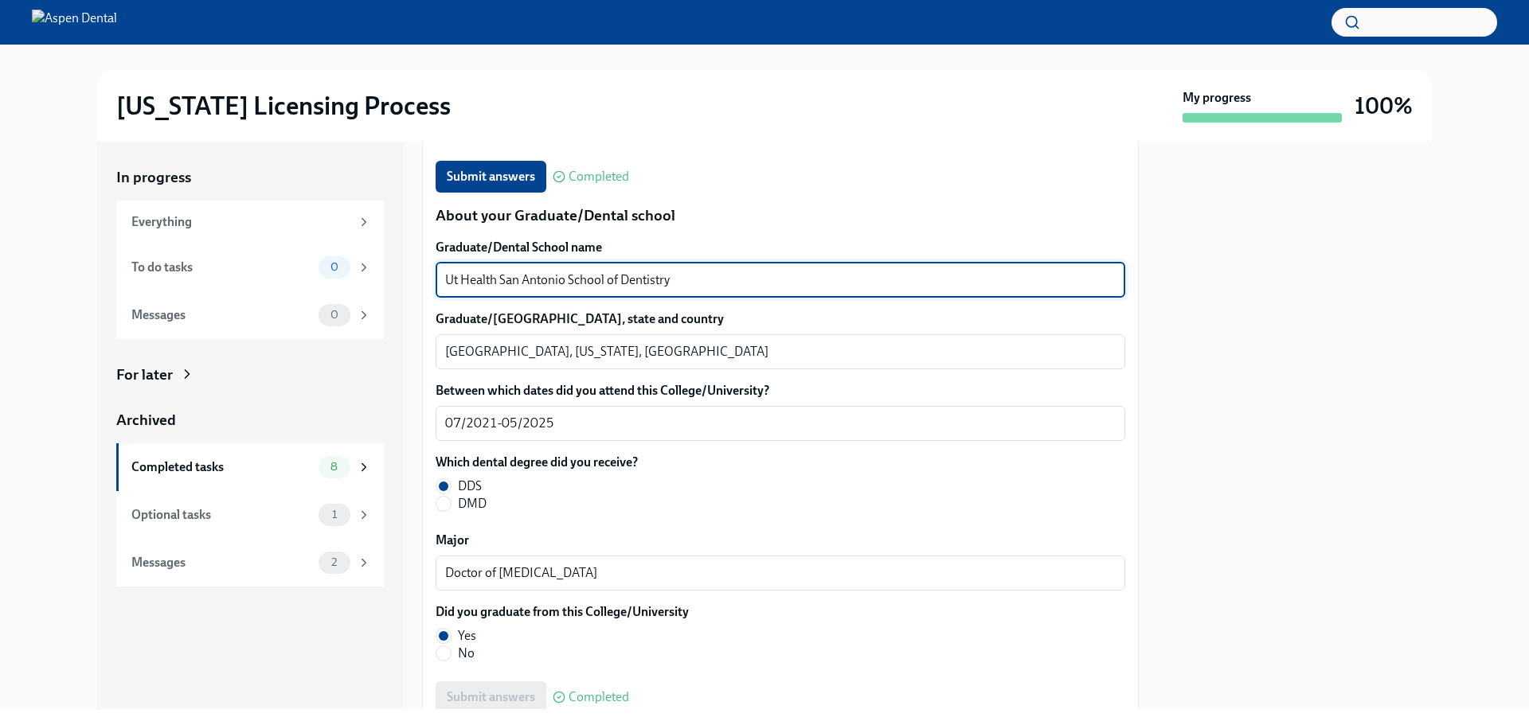
drag, startPoint x: 698, startPoint y: 283, endPoint x: 421, endPoint y: 287, distance: 276.3
click at [421, 287] on div "In progress Everything To do tasks 0 Messages 0 For later Archived Completed ta…" at bounding box center [764, 426] width 1335 height 568
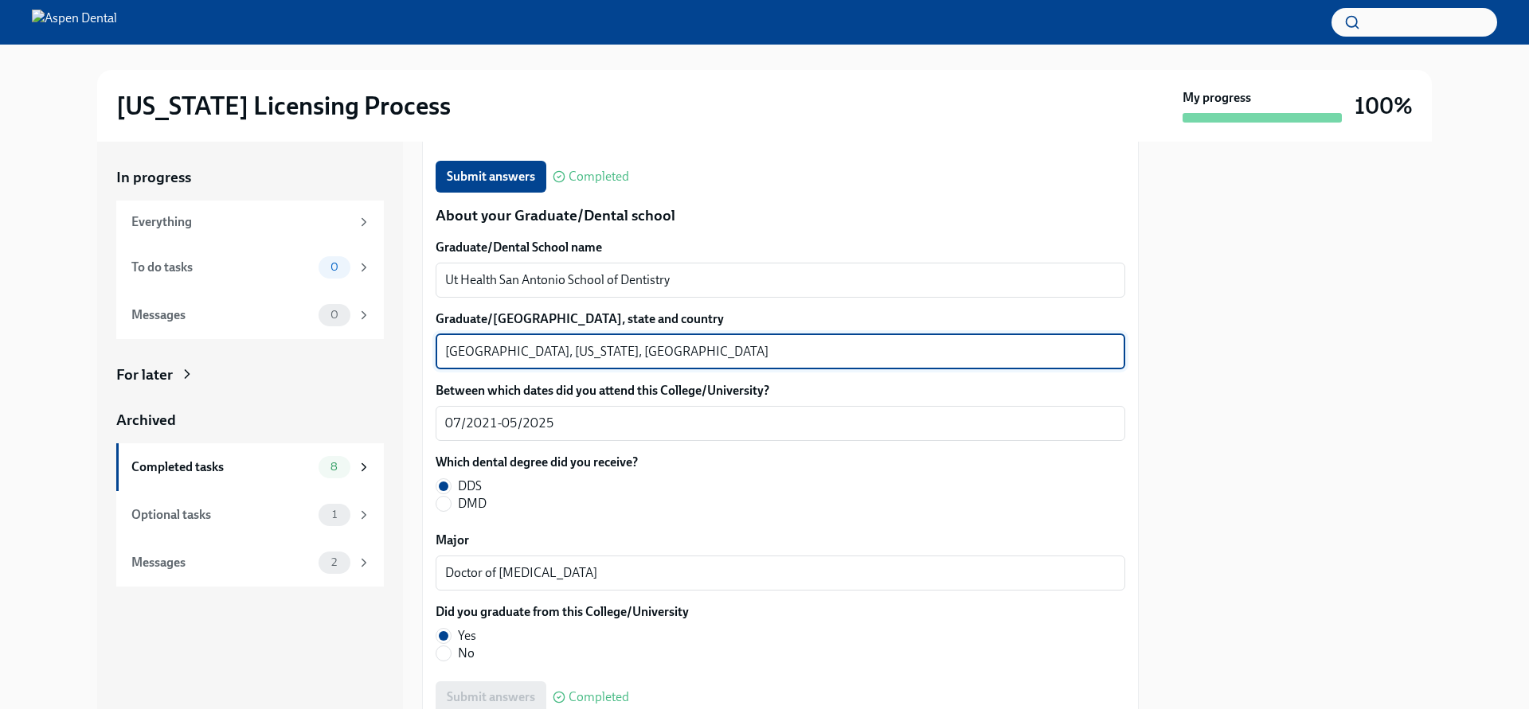
drag, startPoint x: 511, startPoint y: 348, endPoint x: 388, endPoint y: 346, distance: 123.4
click at [388, 346] on div "In progress Everything To do tasks 0 Messages 0 For later Archived Completed ta…" at bounding box center [764, 426] width 1335 height 568
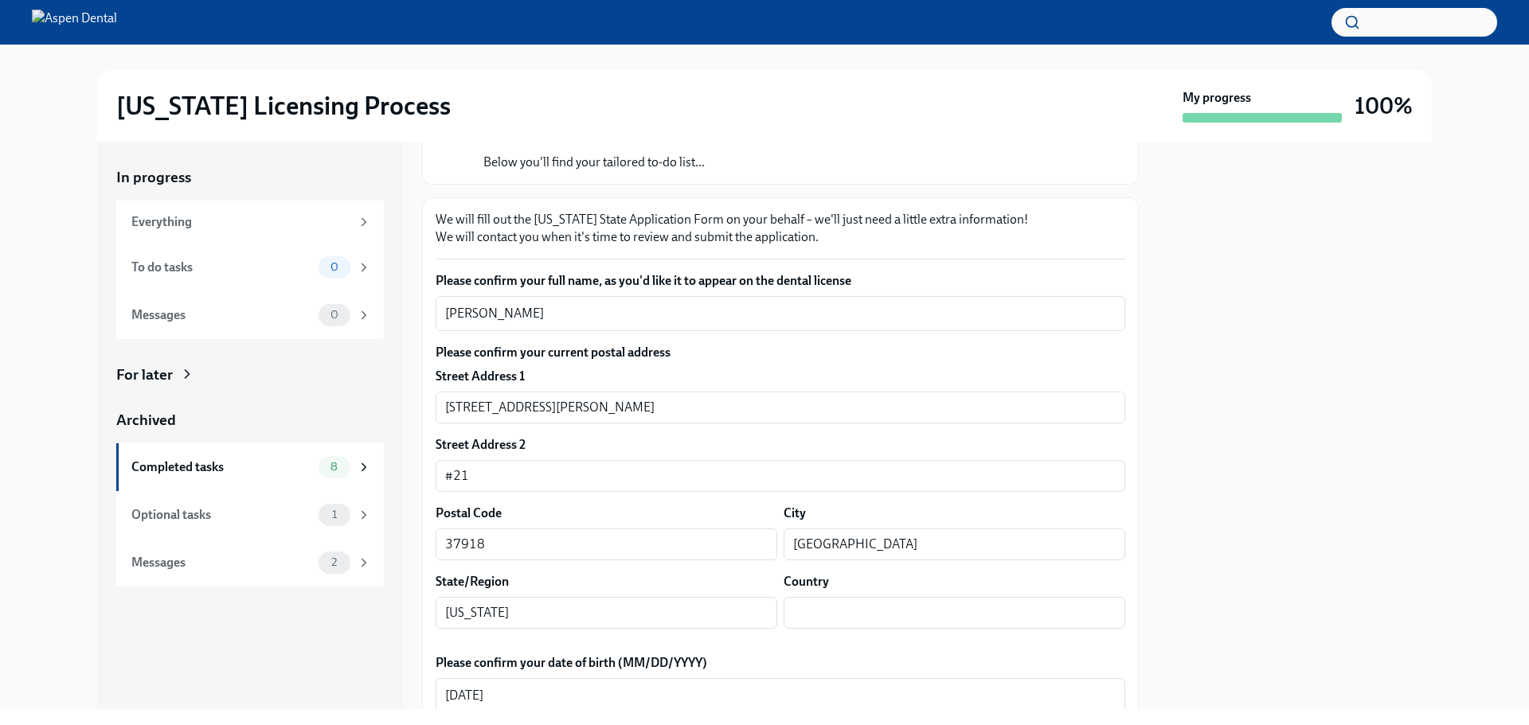
scroll to position [159, 0]
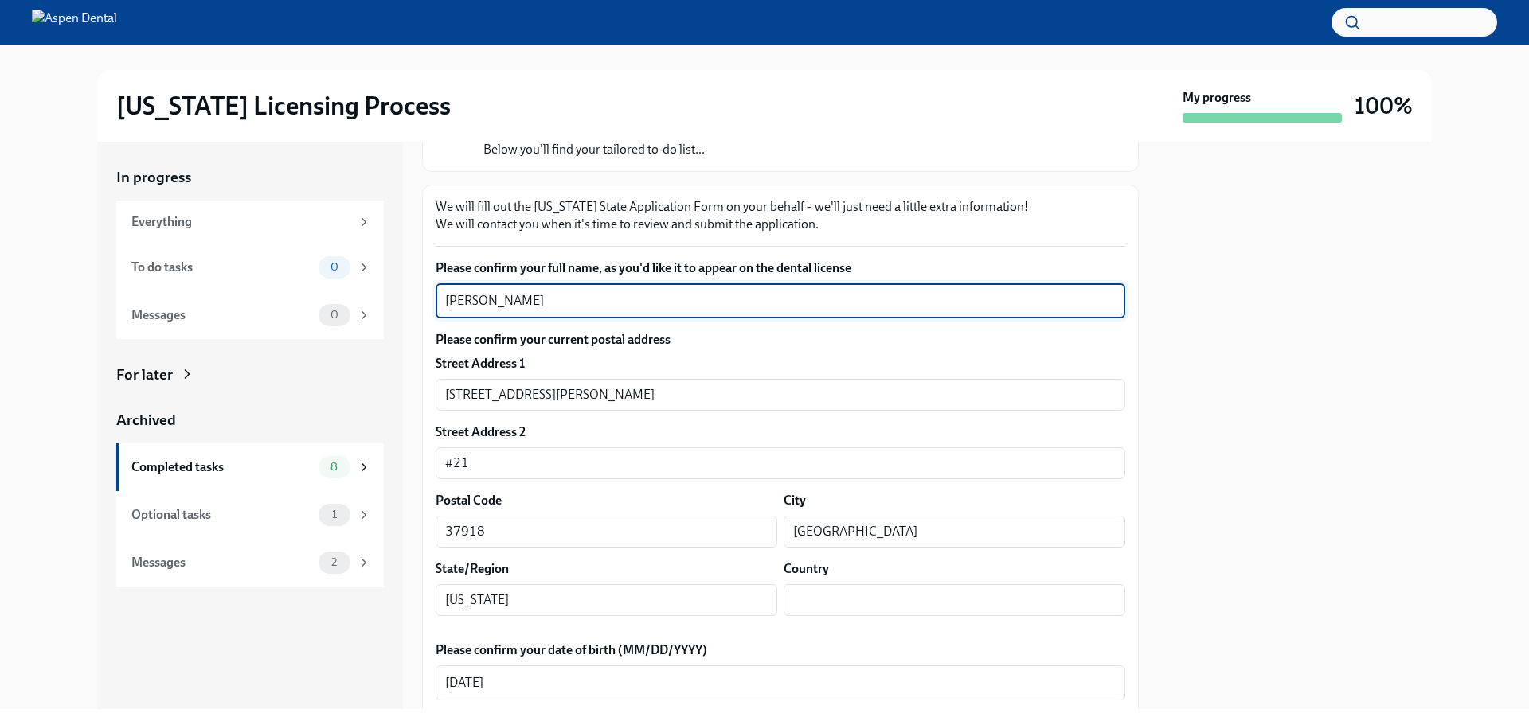
drag, startPoint x: 588, startPoint y: 303, endPoint x: 437, endPoint y: 299, distance: 150.5
click at [437, 299] on div "[PERSON_NAME] x ​" at bounding box center [781, 300] width 690 height 35
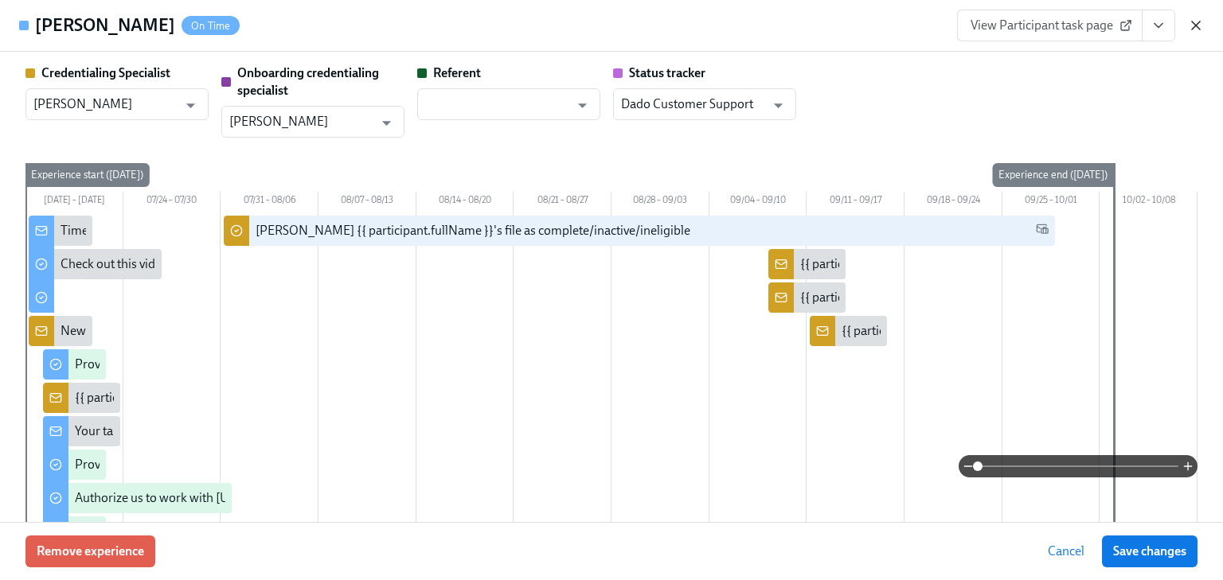
scroll to position [1720, 0]
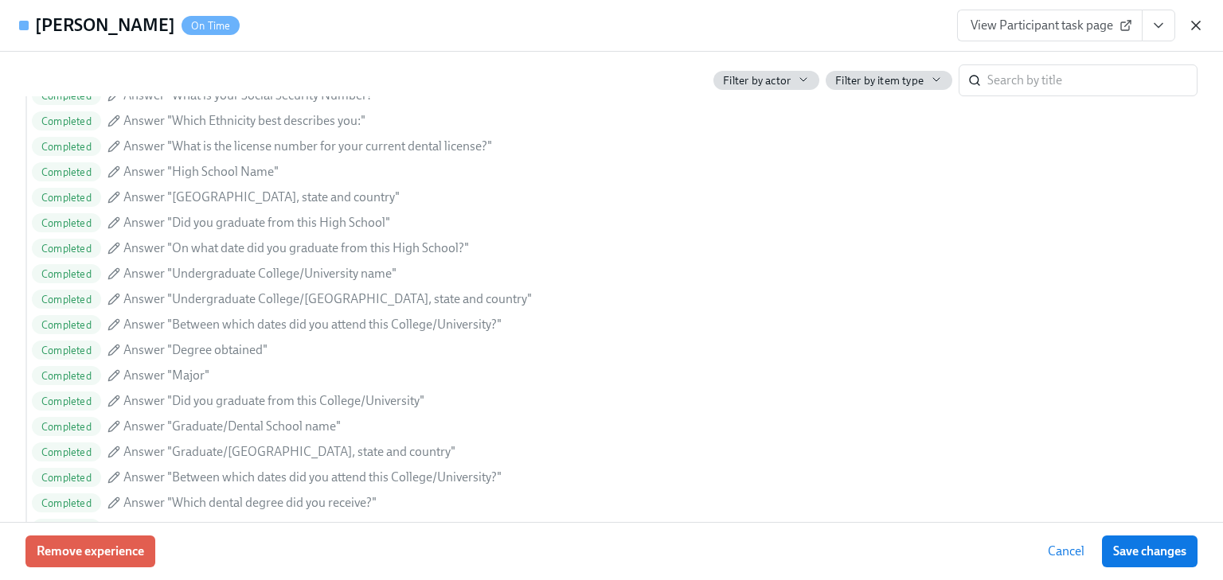
click at [1193, 21] on icon "button" at bounding box center [1196, 26] width 16 height 16
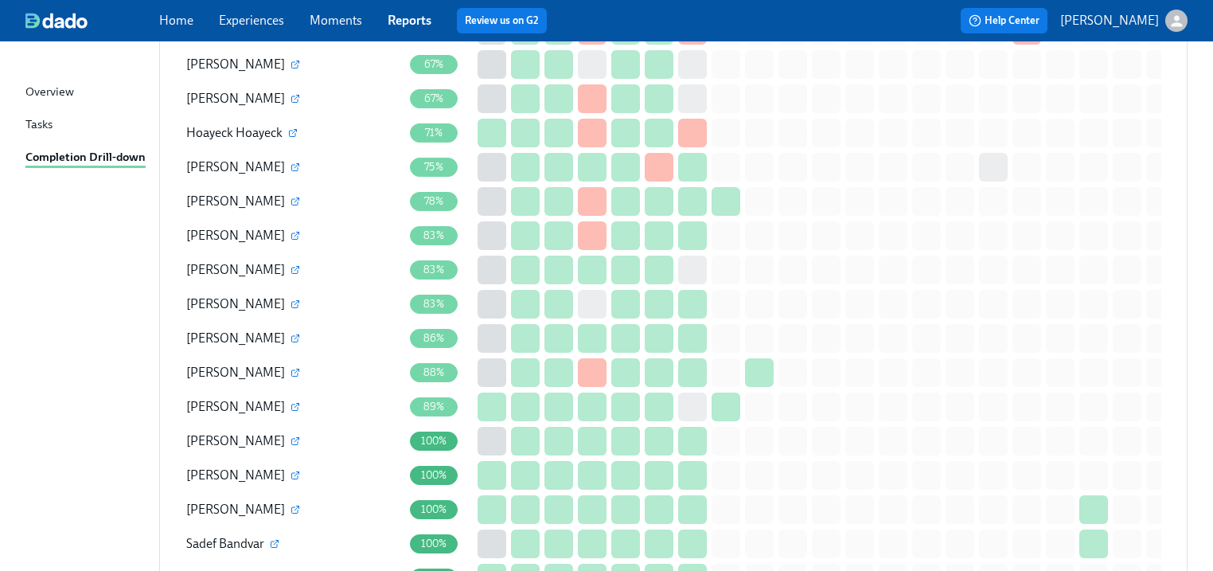
click at [210, 262] on span "Ca Cao" at bounding box center [235, 269] width 99 height 15
click at [291, 265] on icon "button" at bounding box center [296, 270] width 10 height 10
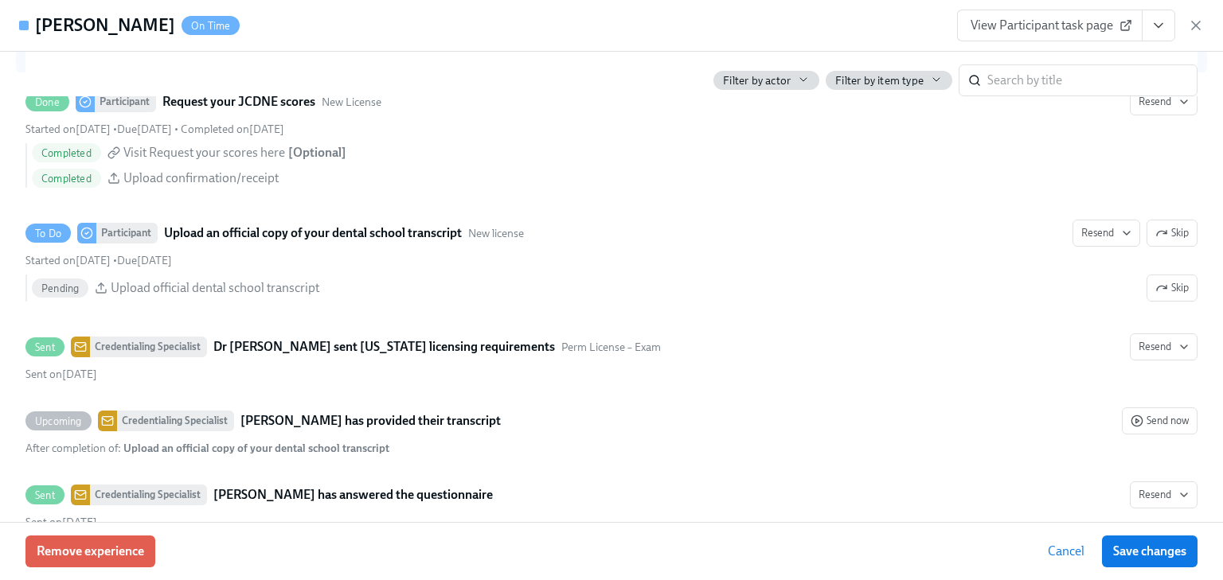
scroll to position [2576, 0]
